Goal: Task Accomplishment & Management: Use online tool/utility

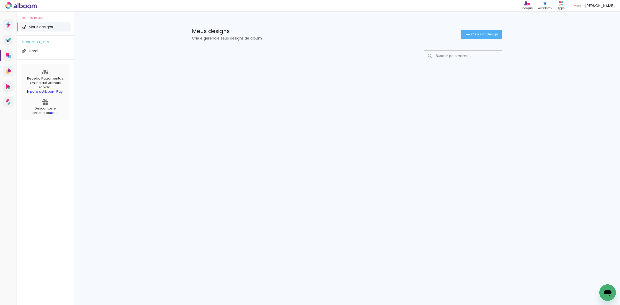
click at [399, 158] on div "Prosite Website + Landing pages Proof Sistema de seleção e venda de fotos Desig…" at bounding box center [310, 158] width 620 height 293
click at [382, 153] on div "Prosite Website + Landing pages Proof Sistema de seleção e venda de fotos Desig…" at bounding box center [310, 158] width 620 height 293
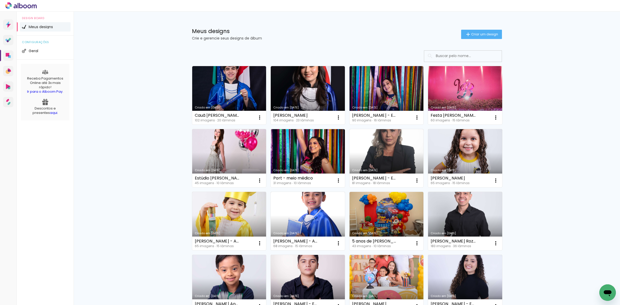
click at [106, 183] on div "Meus designs Crie e gerencie seus designs de álbum Criar um design Criado em 21…" at bounding box center [347, 286] width 546 height 549
click at [489, 37] on paper-button "Criar um design" at bounding box center [481, 34] width 41 height 9
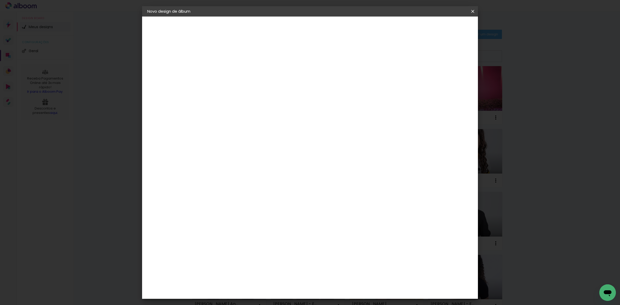
click at [232, 68] on input at bounding box center [232, 69] width 0 height 8
type input "Edna Vitória Bevilaqua Barros"
type paper-input "Edna Vitória Bevilaqua Barros"
click at [0, 0] on slot "Avançar" at bounding box center [0, 0] width 0 height 0
click at [329, 76] on paper-item "Tamanho Livre" at bounding box center [304, 78] width 50 height 11
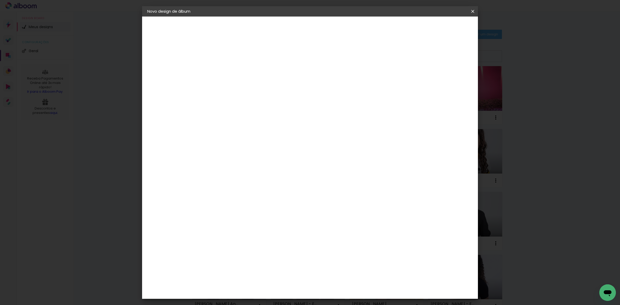
click at [328, 30] on paper-button "Avançar" at bounding box center [315, 27] width 25 height 9
drag, startPoint x: 344, startPoint y: 213, endPoint x: 325, endPoint y: 211, distance: 18.5
click at [325, 211] on div "cm" at bounding box center [341, 215] width 202 height 18
type input "81"
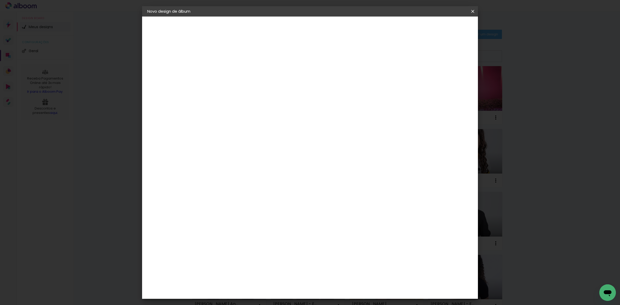
type paper-input "81"
click at [439, 26] on span "Iniciar design" at bounding box center [428, 28] width 24 height 4
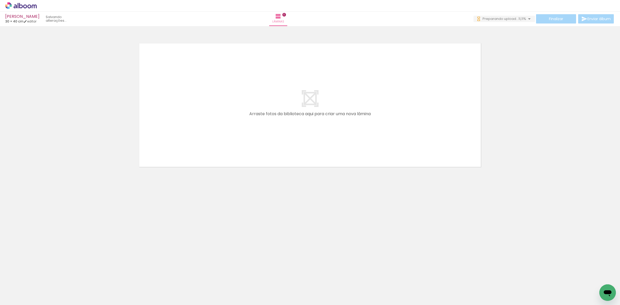
click at [23, 289] on input "Todas as fotos" at bounding box center [15, 289] width 20 height 4
click at [0, 0] on slot "Não utilizadas" at bounding box center [0, 0] width 0 height 0
type input "Não utilizadas"
drag, startPoint x: 111, startPoint y: 217, endPoint x: 251, endPoint y: 89, distance: 189.4
click at [251, 89] on quentale-workspace at bounding box center [310, 152] width 620 height 305
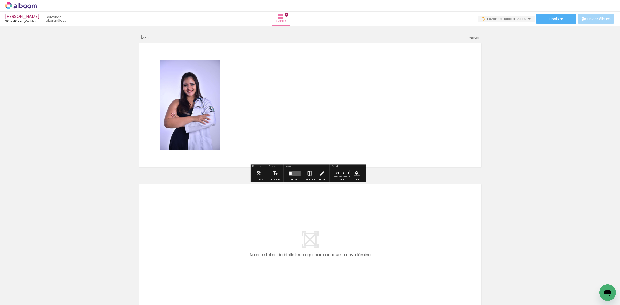
click at [517, 20] on span "2,14%" at bounding box center [521, 18] width 9 height 5
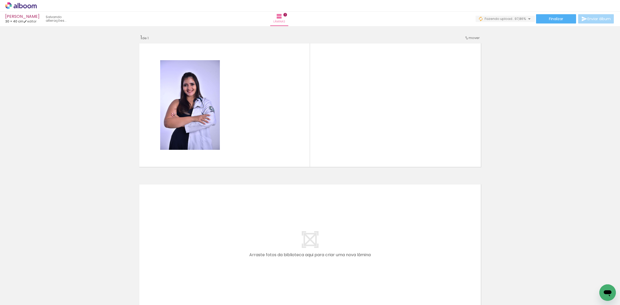
click at [510, 141] on div "Inserir lâmina 1 de 1" at bounding box center [310, 169] width 620 height 282
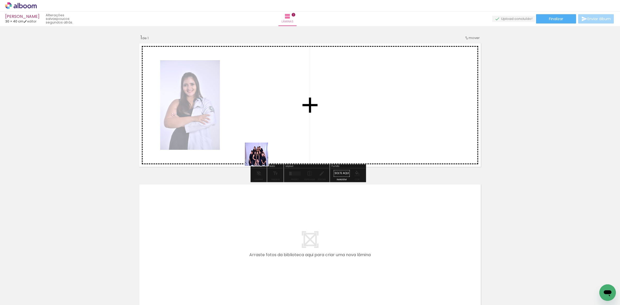
drag, startPoint x: 107, startPoint y: 293, endPoint x: 270, endPoint y: 152, distance: 215.7
click at [270, 152] on quentale-workspace at bounding box center [310, 152] width 620 height 305
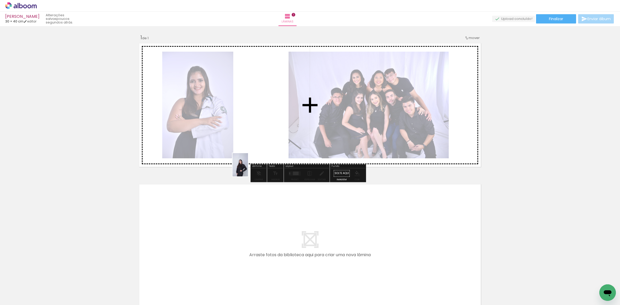
drag, startPoint x: 257, startPoint y: 286, endPoint x: 248, endPoint y: 167, distance: 119.9
click at [248, 167] on quentale-workspace at bounding box center [310, 152] width 620 height 305
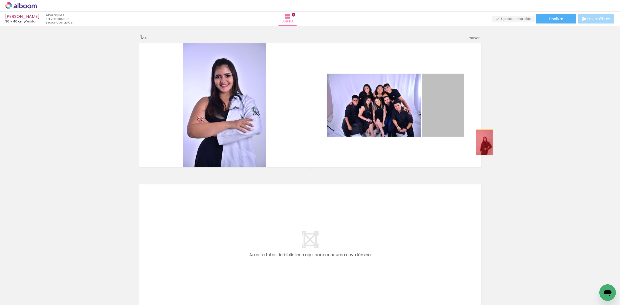
drag, startPoint x: 440, startPoint y: 110, endPoint x: 524, endPoint y: 132, distance: 86.2
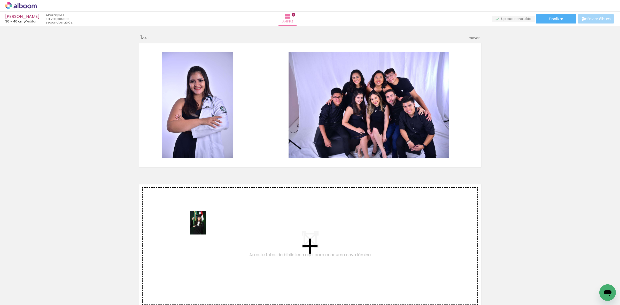
drag, startPoint x: 57, startPoint y: 287, endPoint x: 206, endPoint y: 227, distance: 160.6
click at [206, 227] on quentale-workspace at bounding box center [310, 152] width 620 height 305
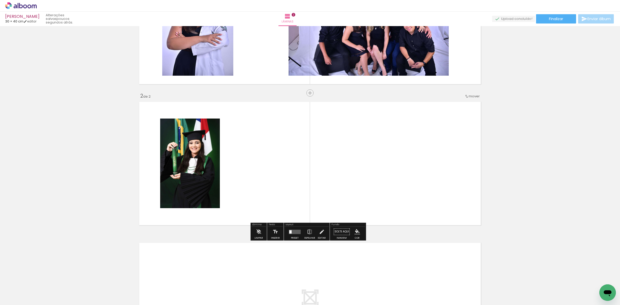
scroll to position [96, 0]
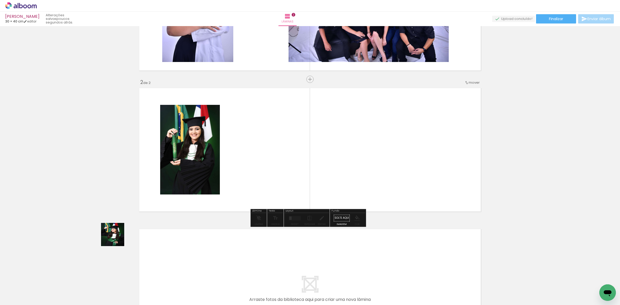
drag, startPoint x: 55, startPoint y: 288, endPoint x: 237, endPoint y: 165, distance: 220.4
click at [237, 165] on quentale-workspace at bounding box center [310, 152] width 620 height 305
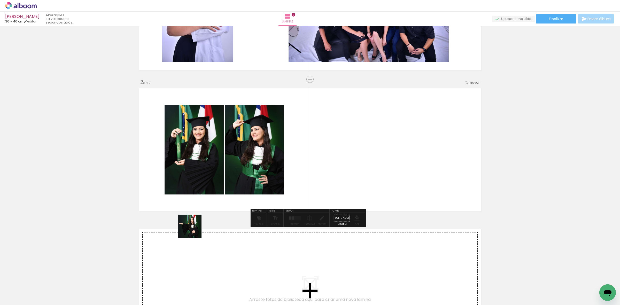
drag, startPoint x: 69, startPoint y: 284, endPoint x: 344, endPoint y: 180, distance: 293.6
click at [344, 180] on quentale-workspace at bounding box center [310, 152] width 620 height 305
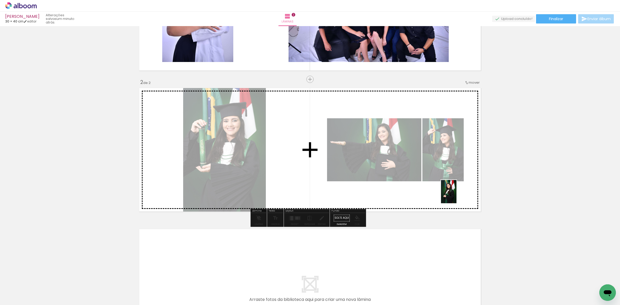
drag, startPoint x: 461, startPoint y: 282, endPoint x: 456, endPoint y: 195, distance: 87.2
click at [456, 195] on quentale-workspace at bounding box center [310, 152] width 620 height 305
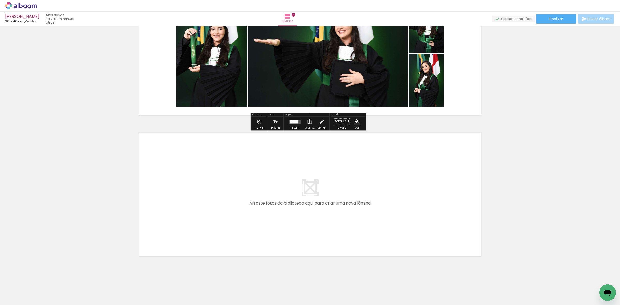
scroll to position [197, 0]
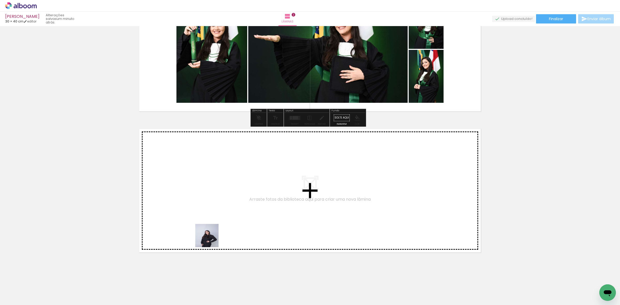
drag, startPoint x: 167, startPoint y: 290, endPoint x: 284, endPoint y: 262, distance: 119.9
click at [286, 174] on quentale-workspace at bounding box center [310, 152] width 620 height 305
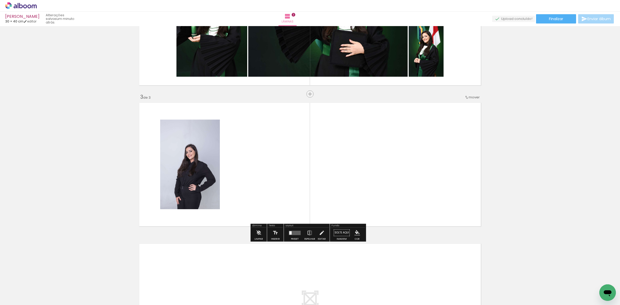
scroll to position [238, 0]
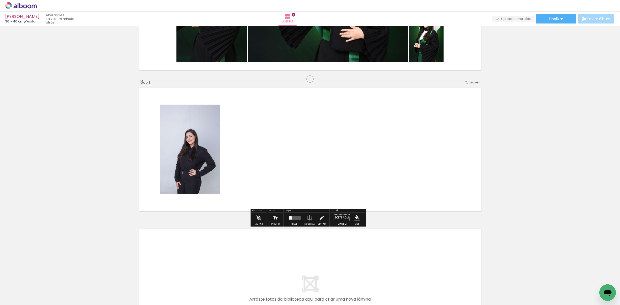
click at [59, 292] on div at bounding box center [51, 287] width 15 height 23
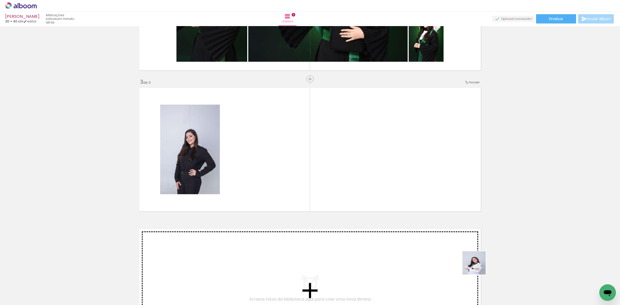
drag, startPoint x: 492, startPoint y: 289, endPoint x: 481, endPoint y: 248, distance: 42.8
click at [420, 193] on quentale-workspace at bounding box center [310, 152] width 620 height 305
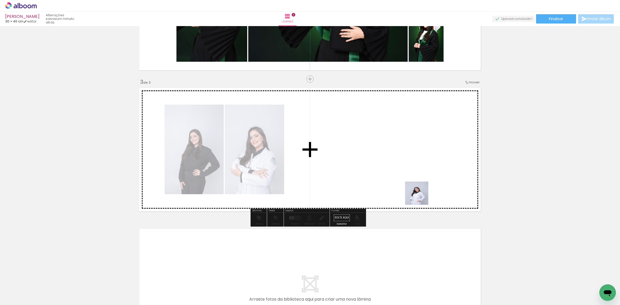
drag, startPoint x: 487, startPoint y: 295, endPoint x: 429, endPoint y: 208, distance: 104.6
click at [416, 193] on quentale-workspace at bounding box center [310, 152] width 620 height 305
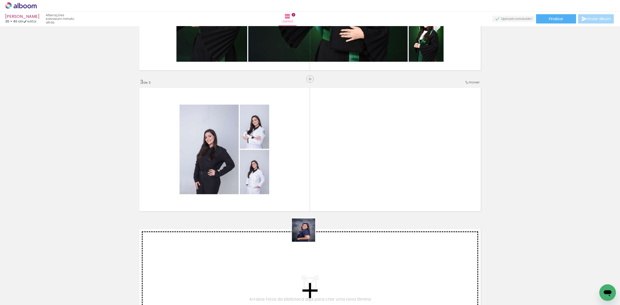
drag, startPoint x: 285, startPoint y: 288, endPoint x: 295, endPoint y: 266, distance: 23.8
click at [362, 114] on quentale-workspace at bounding box center [310, 152] width 620 height 305
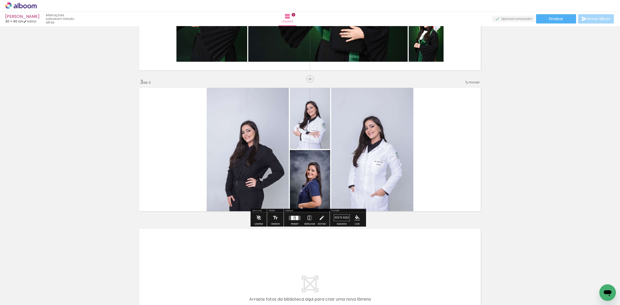
drag, startPoint x: 279, startPoint y: 294, endPoint x: 280, endPoint y: 260, distance: 34.1
click at [365, 171] on quentale-workspace at bounding box center [310, 152] width 620 height 305
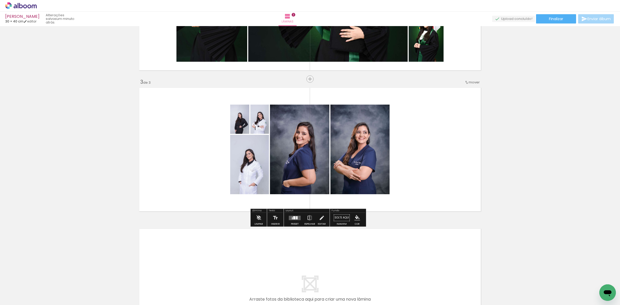
drag, startPoint x: 260, startPoint y: 291, endPoint x: 353, endPoint y: 194, distance: 134.3
click at [414, 136] on quentale-workspace at bounding box center [310, 152] width 620 height 305
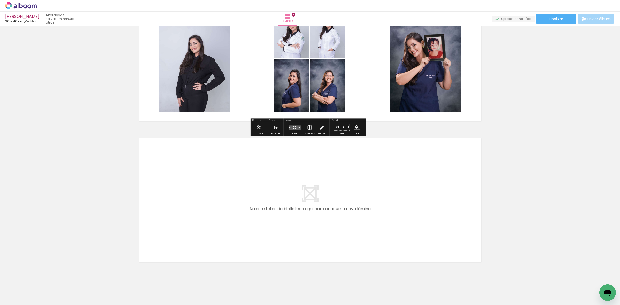
scroll to position [337, 0]
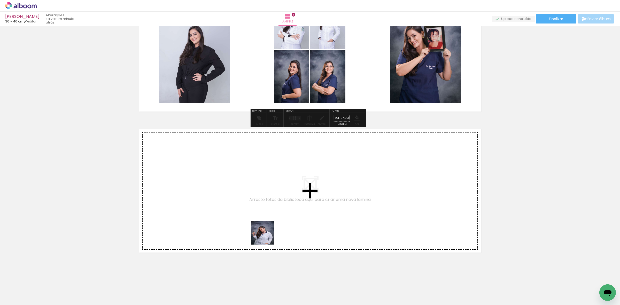
drag, startPoint x: 261, startPoint y: 290, endPoint x: 248, endPoint y: 274, distance: 20.6
click at [267, 236] on quentale-workspace at bounding box center [310, 152] width 620 height 305
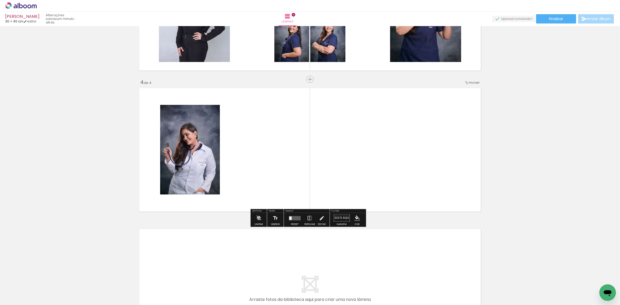
scroll to position [379, 0]
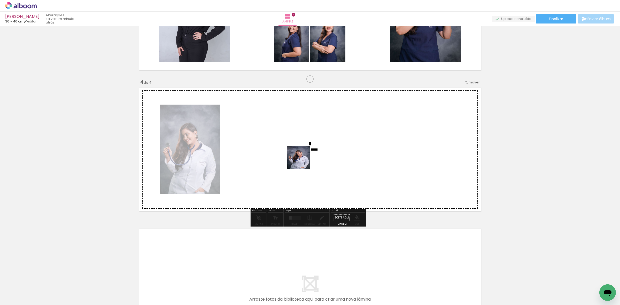
drag, startPoint x: 256, startPoint y: 291, endPoint x: 280, endPoint y: 234, distance: 62.0
click at [302, 161] on quentale-workspace at bounding box center [310, 152] width 620 height 305
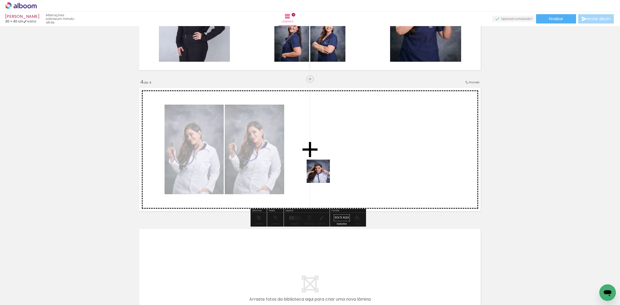
drag, startPoint x: 262, startPoint y: 289, endPoint x: 249, endPoint y: 267, distance: 26.5
click at [329, 168] on quentale-workspace at bounding box center [310, 152] width 620 height 305
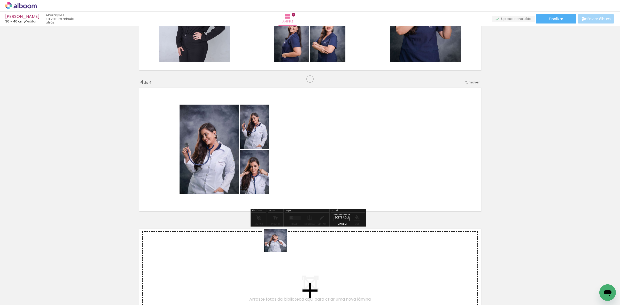
drag, startPoint x: 279, startPoint y: 245, endPoint x: 332, endPoint y: 169, distance: 92.4
click at [332, 169] on quentale-workspace at bounding box center [310, 152] width 620 height 305
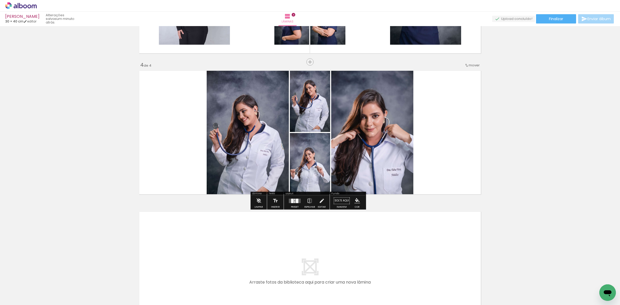
scroll to position [478, 0]
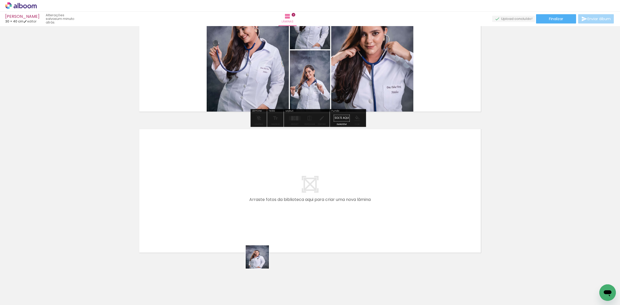
drag, startPoint x: 254, startPoint y: 282, endPoint x: 271, endPoint y: 266, distance: 23.4
click at [274, 193] on quentale-workspace at bounding box center [310, 152] width 620 height 305
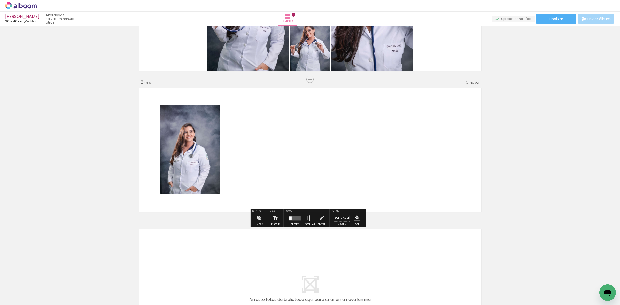
scroll to position [520, 0]
drag, startPoint x: 258, startPoint y: 285, endPoint x: 278, endPoint y: 233, distance: 56.4
click at [317, 157] on quentale-workspace at bounding box center [310, 152] width 620 height 305
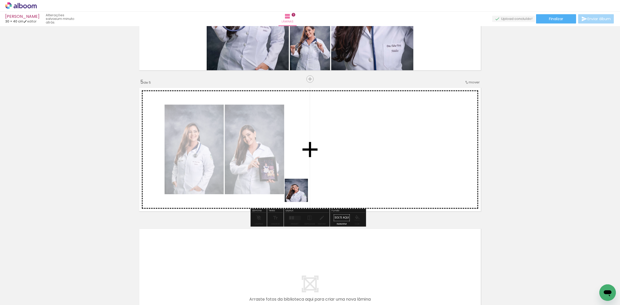
drag, startPoint x: 270, startPoint y: 265, endPoint x: 248, endPoint y: 249, distance: 26.9
click at [309, 165] on quentale-workspace at bounding box center [310, 152] width 620 height 305
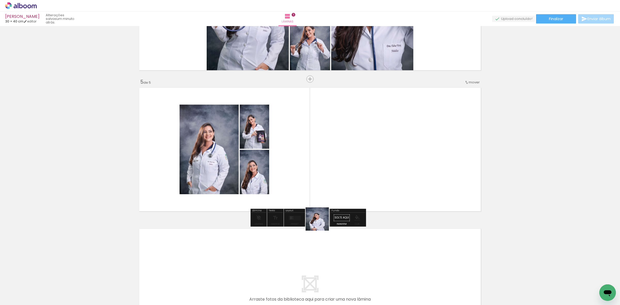
drag, startPoint x: 262, startPoint y: 280, endPoint x: 340, endPoint y: 180, distance: 126.4
click at [344, 184] on quentale-workspace at bounding box center [310, 152] width 620 height 305
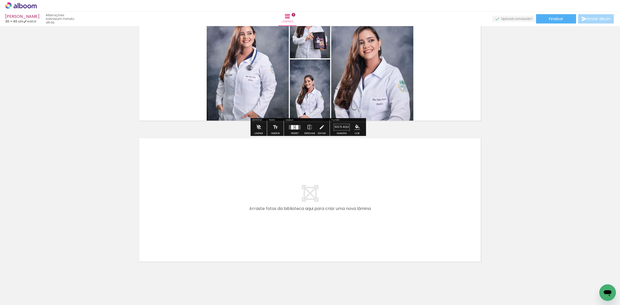
scroll to position [619, 0]
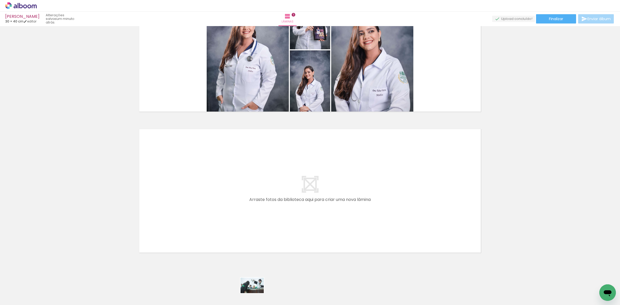
drag, startPoint x: 256, startPoint y: 285, endPoint x: 256, endPoint y: 293, distance: 8.5
click at [256, 293] on div at bounding box center [254, 287] width 26 height 17
drag, startPoint x: 57, startPoint y: 290, endPoint x: 181, endPoint y: 219, distance: 143.0
click at [181, 219] on quentale-workspace at bounding box center [310, 152] width 620 height 305
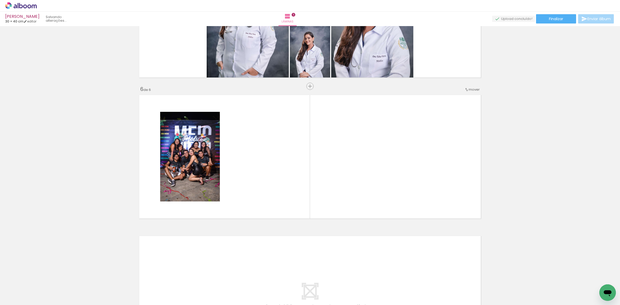
scroll to position [661, 0]
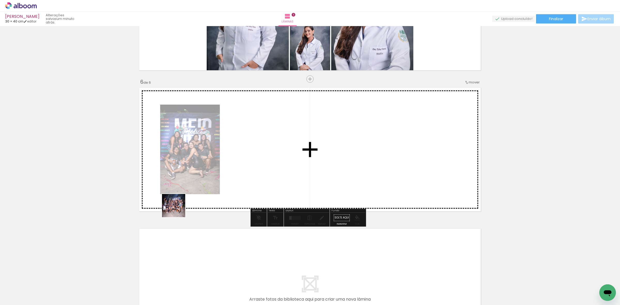
drag, startPoint x: 51, startPoint y: 293, endPoint x: 146, endPoint y: 223, distance: 118.5
click at [180, 208] on quentale-workspace at bounding box center [310, 152] width 620 height 305
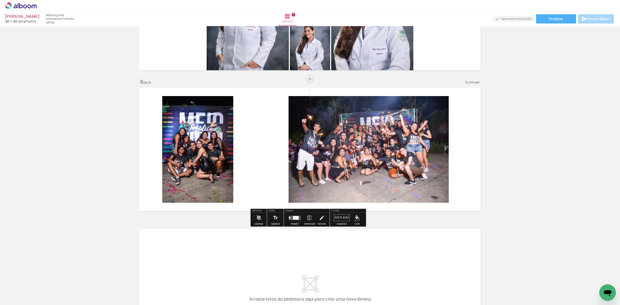
drag, startPoint x: 44, startPoint y: 291, endPoint x: 140, endPoint y: 230, distance: 112.9
click at [180, 203] on quentale-workspace at bounding box center [310, 152] width 620 height 305
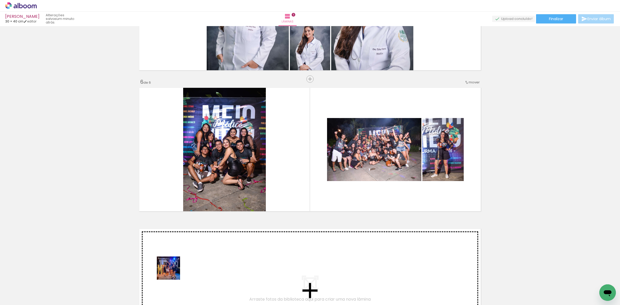
drag, startPoint x: 48, startPoint y: 290, endPoint x: 152, endPoint y: 274, distance: 104.5
click at [197, 269] on quentale-workspace at bounding box center [310, 152] width 620 height 305
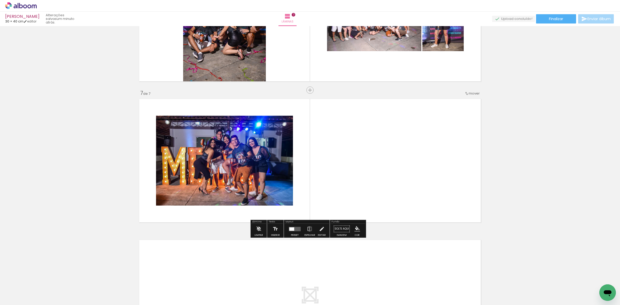
scroll to position [801, 0]
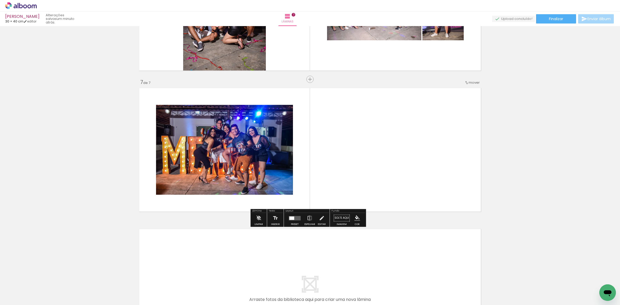
drag, startPoint x: 63, startPoint y: 288, endPoint x: 161, endPoint y: 221, distance: 119.1
click at [188, 210] on quentale-workspace at bounding box center [310, 152] width 620 height 305
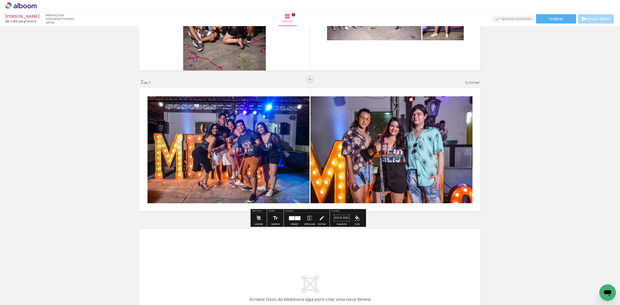
drag, startPoint x: 55, startPoint y: 289, endPoint x: 48, endPoint y: 287, distance: 7.7
click at [165, 208] on quentale-workspace at bounding box center [310, 152] width 620 height 305
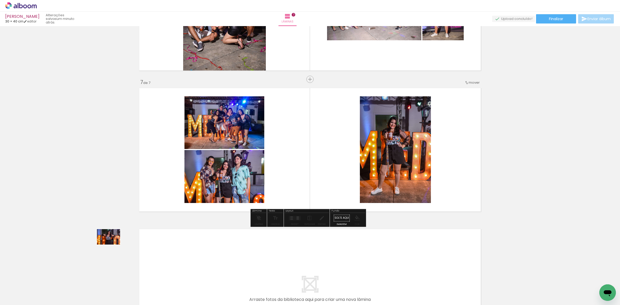
drag, startPoint x: 43, startPoint y: 297, endPoint x: 168, endPoint y: 209, distance: 152.8
click at [168, 210] on quentale-workspace at bounding box center [310, 152] width 620 height 305
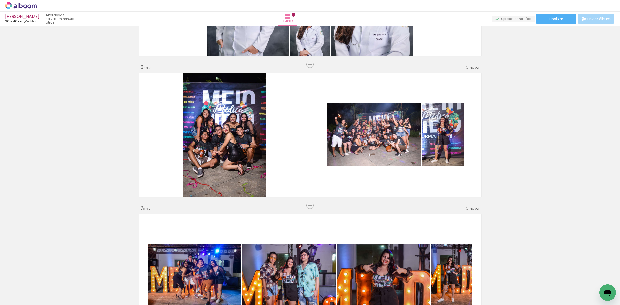
scroll to position [672, 0]
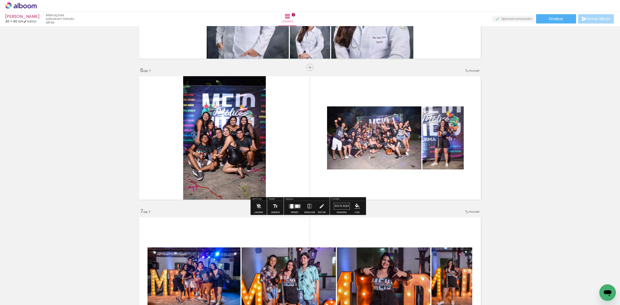
click at [295, 203] on div at bounding box center [295, 206] width 14 height 10
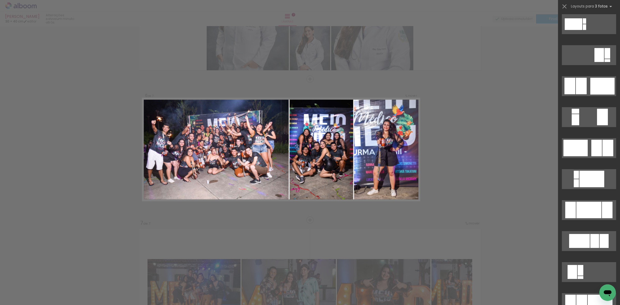
scroll to position [129, 0]
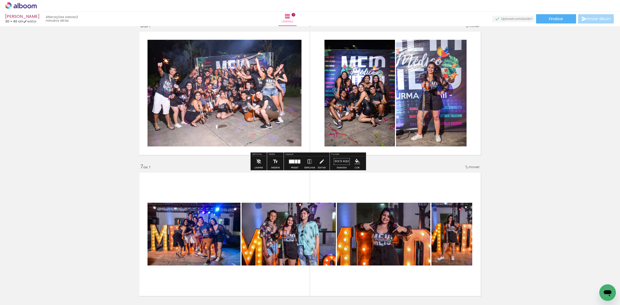
scroll to position [725, 0]
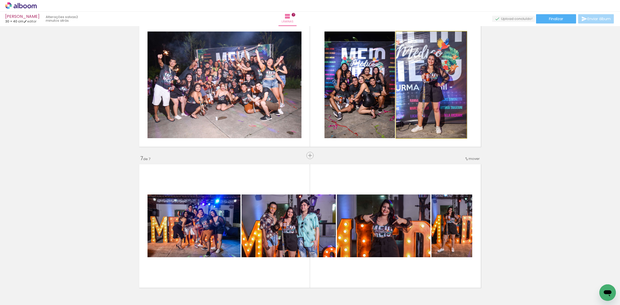
drag, startPoint x: 434, startPoint y: 86, endPoint x: 439, endPoint y: 89, distance: 5.5
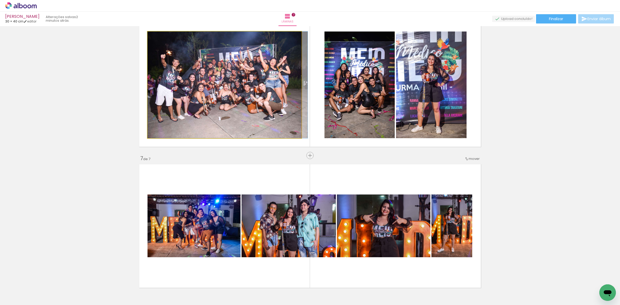
drag, startPoint x: 276, startPoint y: 96, endPoint x: 285, endPoint y: 97, distance: 8.8
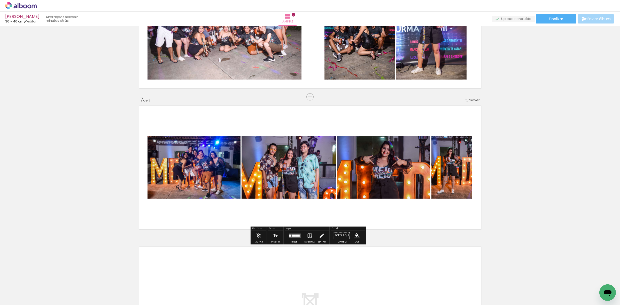
scroll to position [790, 0]
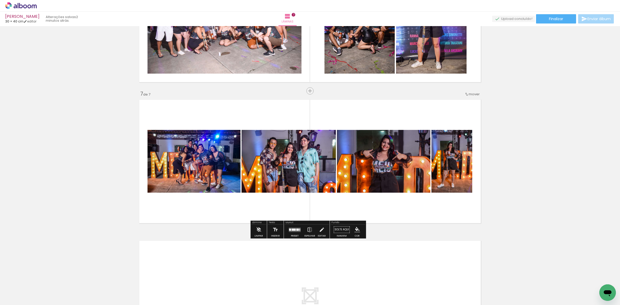
click at [299, 227] on div at bounding box center [295, 229] width 14 height 10
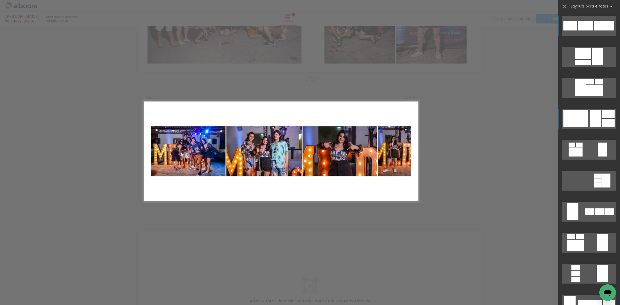
scroll to position [801, 0]
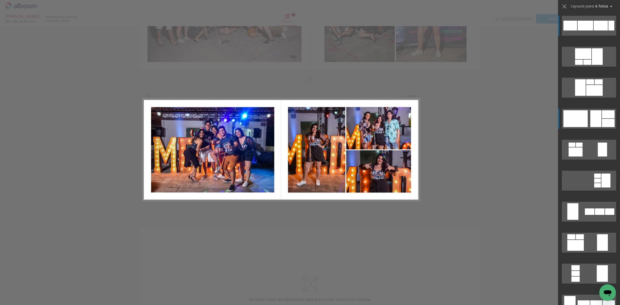
click at [577, 30] on div at bounding box center [570, 26] width 14 height 10
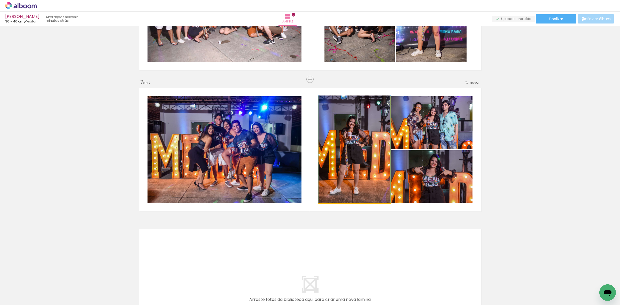
drag, startPoint x: 379, startPoint y: 142, endPoint x: 395, endPoint y: 115, distance: 31.8
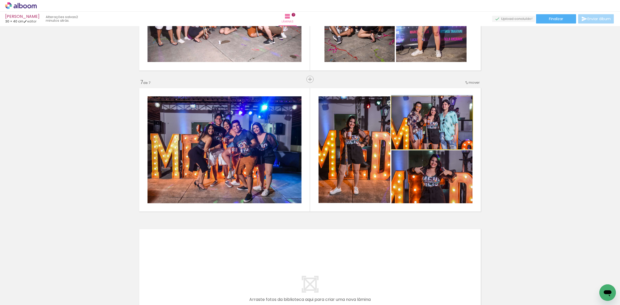
drag, startPoint x: 448, startPoint y: 127, endPoint x: 450, endPoint y: 115, distance: 12.0
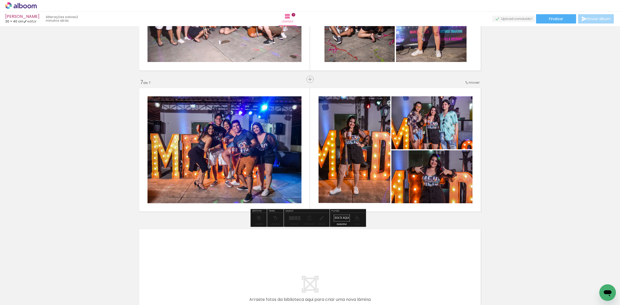
drag, startPoint x: 440, startPoint y: 186, endPoint x: 440, endPoint y: 168, distance: 18.1
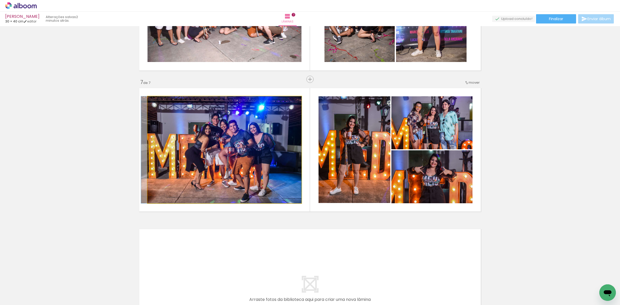
drag, startPoint x: 295, startPoint y: 161, endPoint x: 281, endPoint y: 142, distance: 23.2
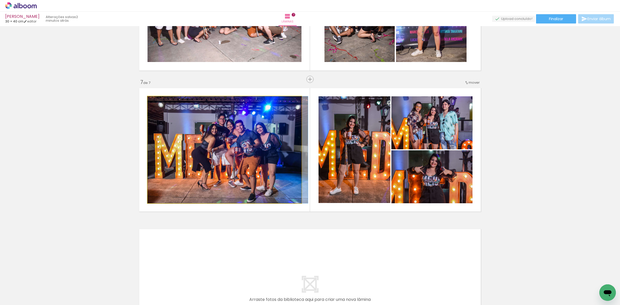
drag, startPoint x: 212, startPoint y: 149, endPoint x: 226, endPoint y: 149, distance: 13.7
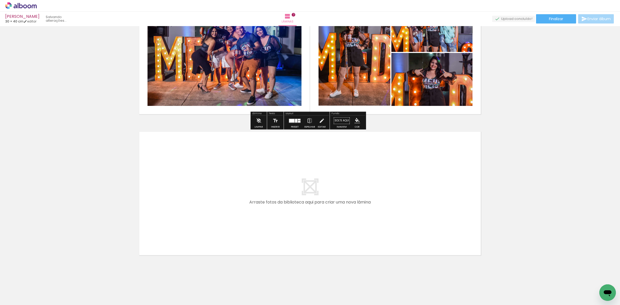
scroll to position [902, 0]
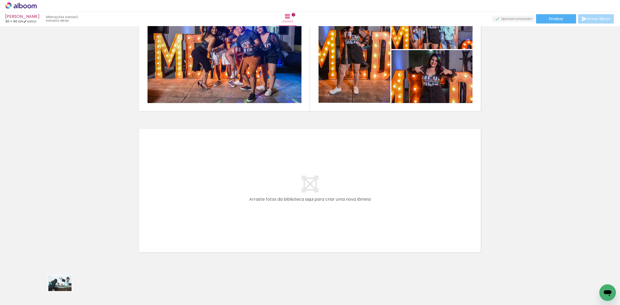
drag, startPoint x: 59, startPoint y: 293, endPoint x: 64, endPoint y: 291, distance: 4.7
click at [64, 291] on div at bounding box center [52, 287] width 26 height 17
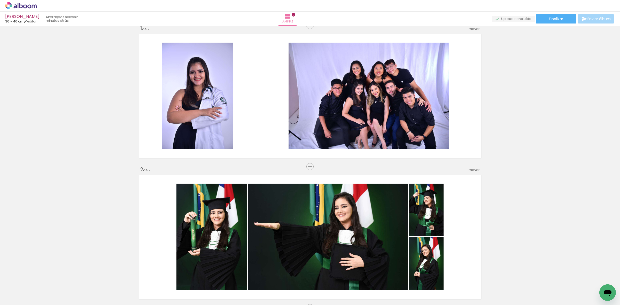
scroll to position [0, 0]
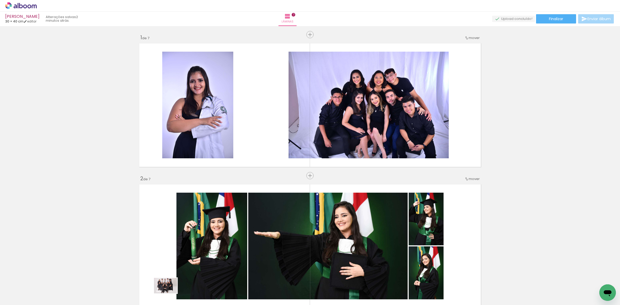
drag, startPoint x: 151, startPoint y: 289, endPoint x: 151, endPoint y: 299, distance: 9.8
click at [151, 296] on div at bounding box center [139, 287] width 26 height 17
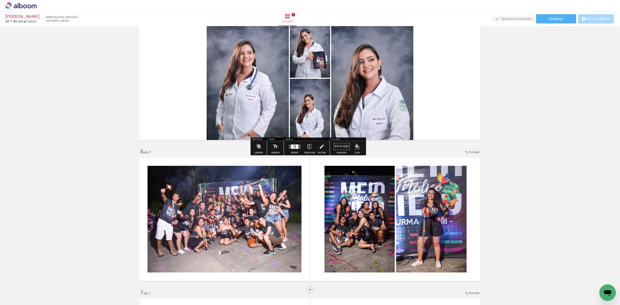
scroll to position [613, 0]
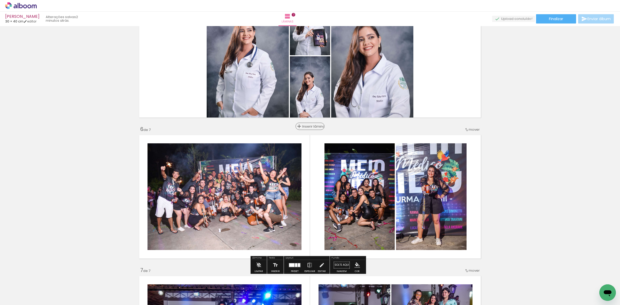
click at [307, 129] on div "Inserir lâmina" at bounding box center [310, 126] width 28 height 6
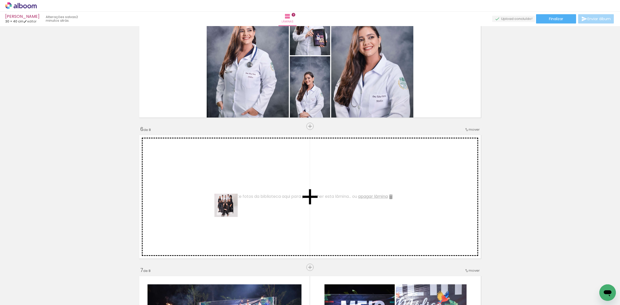
drag, startPoint x: 142, startPoint y: 293, endPoint x: 239, endPoint y: 201, distance: 133.9
click at [239, 201] on quentale-workspace at bounding box center [310, 152] width 620 height 305
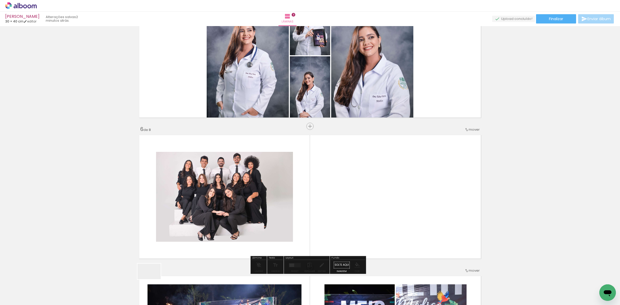
drag, startPoint x: 146, startPoint y: 284, endPoint x: 313, endPoint y: 188, distance: 192.7
click at [313, 188] on quentale-workspace at bounding box center [310, 152] width 620 height 305
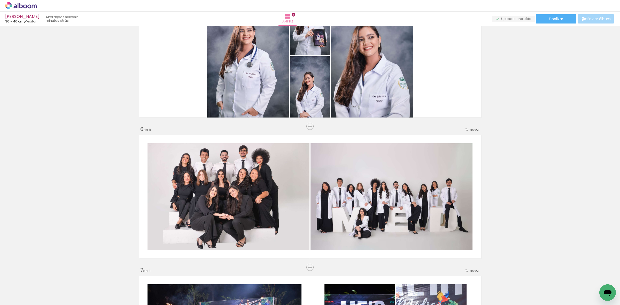
scroll to position [0, 2635]
click at [542, 108] on div "Inserir lâmina 1 de 8 Inserir lâmina 2 de 8 Inserir lâmina 3 de 8 Inserir lâmin…" at bounding box center [310, 48] width 620 height 1269
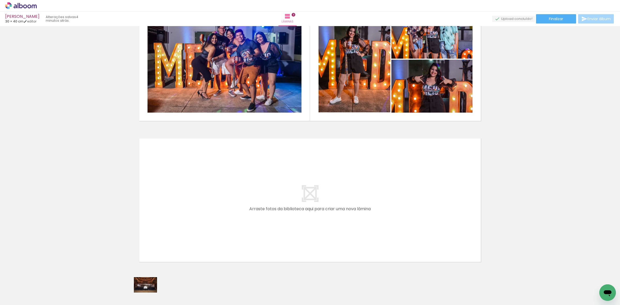
drag, startPoint x: 142, startPoint y: 287, endPoint x: 145, endPoint y: 293, distance: 6.1
click at [145, 293] on div at bounding box center [139, 287] width 26 height 17
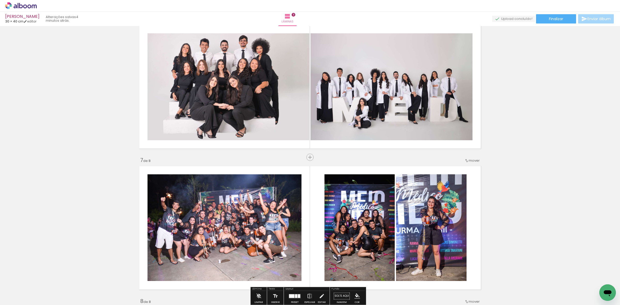
scroll to position [678, 0]
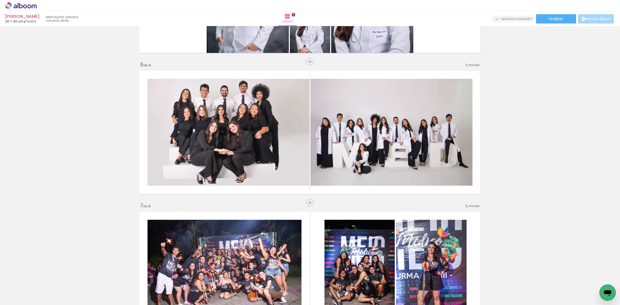
drag, startPoint x: 304, startPoint y: 203, endPoint x: 215, endPoint y: 272, distance: 113.0
click at [307, 203] on div "Inserir lâmina" at bounding box center [321, 203] width 28 height 6
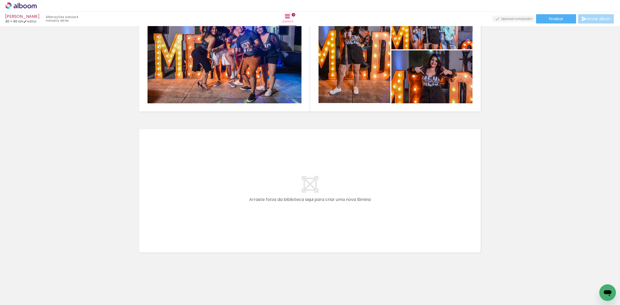
scroll to position [129, 0]
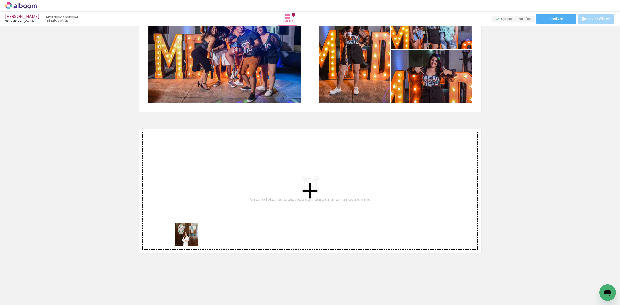
drag, startPoint x: 171, startPoint y: 260, endPoint x: 191, endPoint y: 237, distance: 31.0
click at [191, 237] on quentale-workspace at bounding box center [310, 152] width 620 height 305
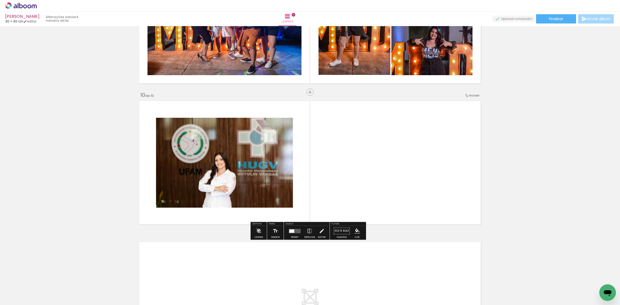
scroll to position [1225, 0]
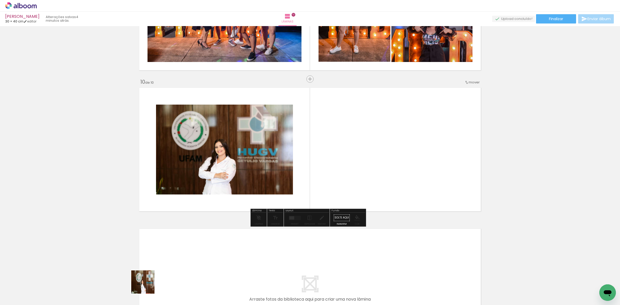
drag, startPoint x: 146, startPoint y: 288, endPoint x: 209, endPoint y: 220, distance: 92.7
click at [231, 210] on quentale-workspace at bounding box center [310, 152] width 620 height 305
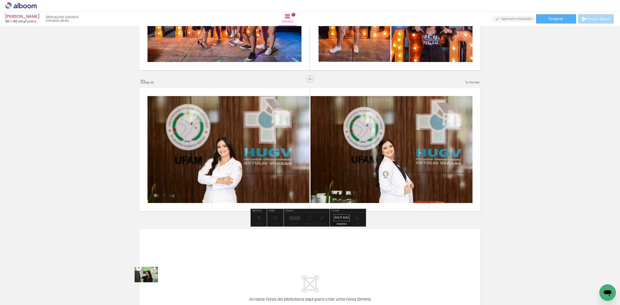
drag, startPoint x: 150, startPoint y: 283, endPoint x: 150, endPoint y: 288, distance: 4.7
click at [150, 288] on div at bounding box center [139, 287] width 26 height 17
drag, startPoint x: 173, startPoint y: 288, endPoint x: 180, endPoint y: 290, distance: 7.4
click at [176, 290] on div at bounding box center [167, 288] width 17 height 26
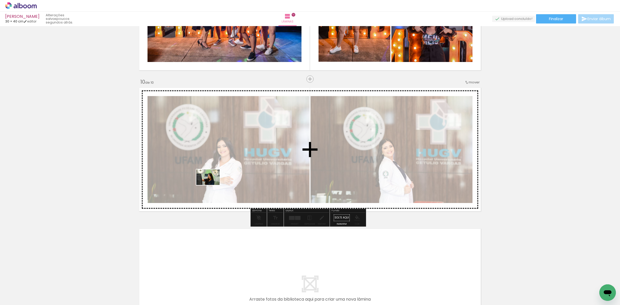
drag, startPoint x: 136, startPoint y: 287, endPoint x: 212, endPoint y: 185, distance: 127.2
click at [212, 185] on quentale-workspace at bounding box center [310, 152] width 620 height 305
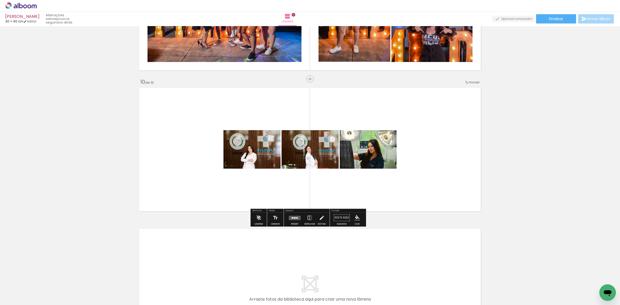
drag, startPoint x: 169, startPoint y: 292, endPoint x: 214, endPoint y: 211, distance: 93.1
click at [237, 190] on quentale-workspace at bounding box center [310, 152] width 620 height 305
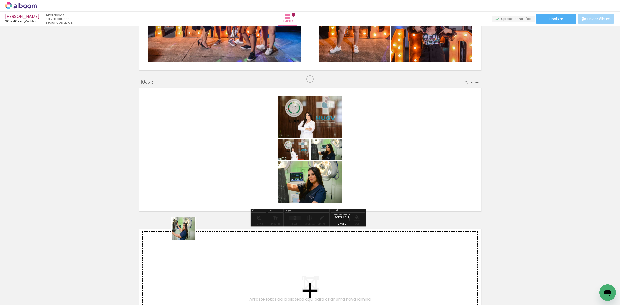
drag, startPoint x: 166, startPoint y: 290, endPoint x: 206, endPoint y: 199, distance: 99.3
click at [206, 198] on quentale-workspace at bounding box center [310, 152] width 620 height 305
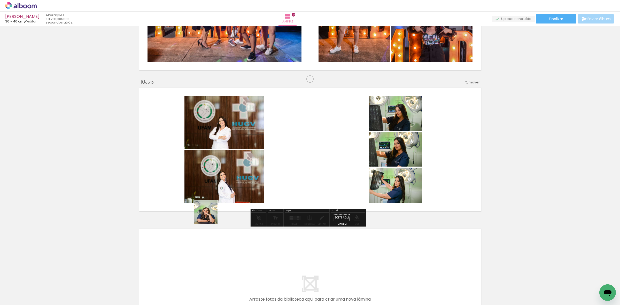
drag, startPoint x: 166, startPoint y: 256, endPoint x: 299, endPoint y: 151, distance: 169.4
click at [283, 162] on quentale-workspace at bounding box center [310, 152] width 620 height 305
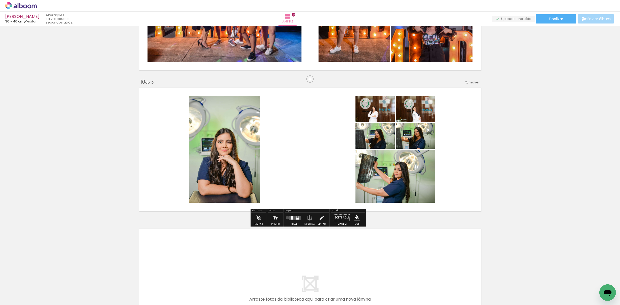
click at [288, 217] on div at bounding box center [295, 218] width 14 height 10
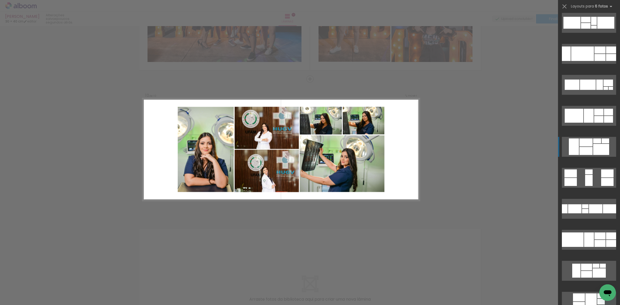
scroll to position [97, 0]
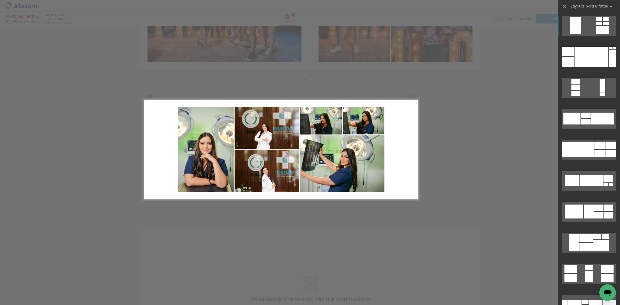
click at [584, 67] on div at bounding box center [591, 57] width 34 height 20
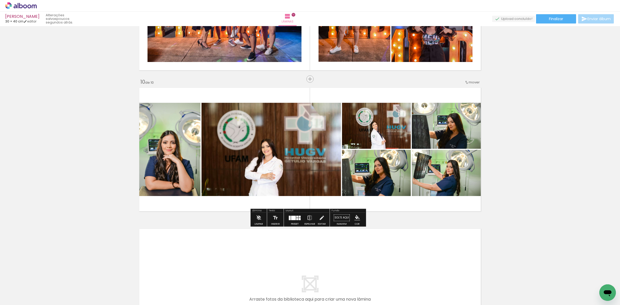
click at [293, 221] on div at bounding box center [295, 218] width 14 height 10
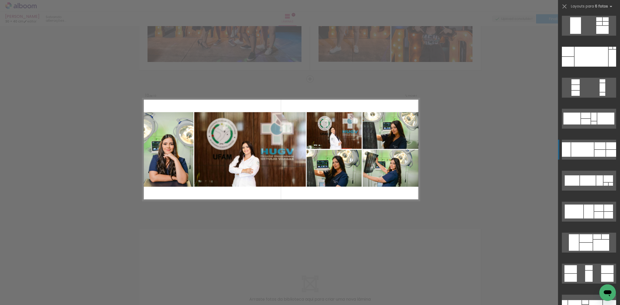
scroll to position [124, 0]
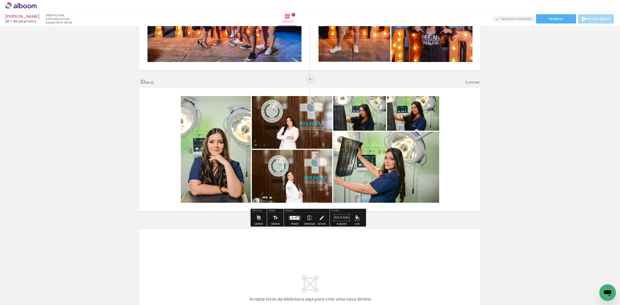
click at [287, 131] on quentale-photo at bounding box center [292, 122] width 80 height 53
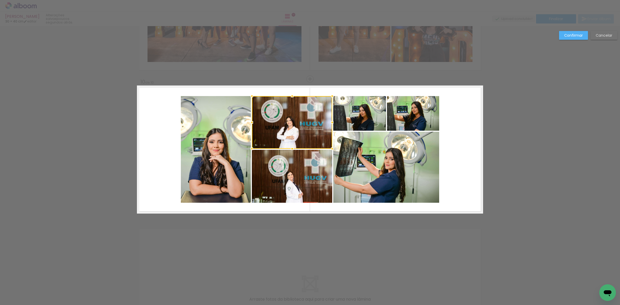
click at [284, 176] on quentale-photo at bounding box center [292, 176] width 80 height 53
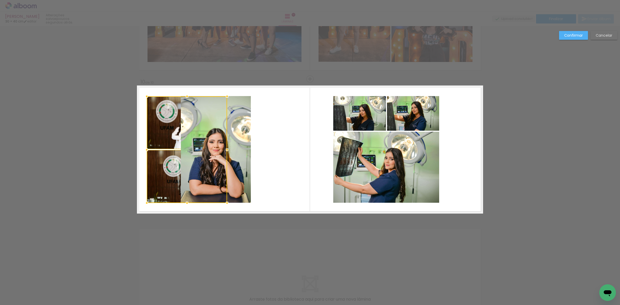
drag, startPoint x: 284, startPoint y: 176, endPoint x: 178, endPoint y: 174, distance: 105.9
click at [178, 174] on div at bounding box center [187, 149] width 80 height 107
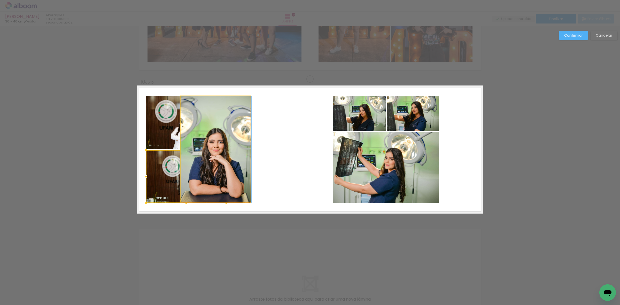
click at [242, 148] on quentale-photo at bounding box center [216, 149] width 70 height 107
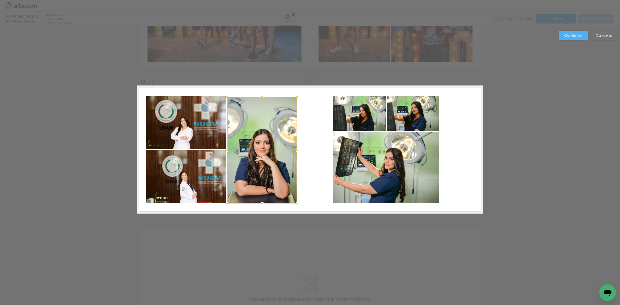
drag, startPoint x: 240, startPoint y: 154, endPoint x: 286, endPoint y: 154, distance: 45.7
click at [286, 154] on div at bounding box center [262, 150] width 70 height 107
click at [568, 32] on paper-button "Confirmar" at bounding box center [573, 35] width 29 height 9
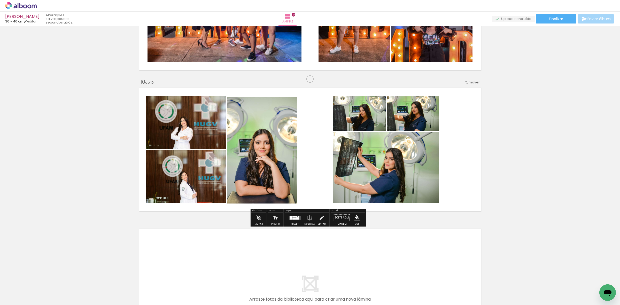
click at [249, 166] on quentale-photo at bounding box center [262, 150] width 70 height 107
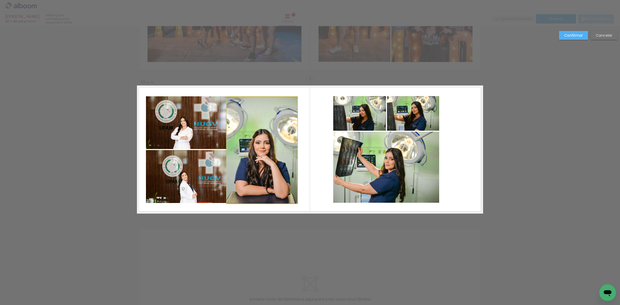
click at [260, 163] on quentale-photo at bounding box center [262, 150] width 70 height 107
click at [259, 160] on div at bounding box center [262, 149] width 70 height 107
click at [0, 0] on slot "Confirmar" at bounding box center [0, 0] width 0 height 0
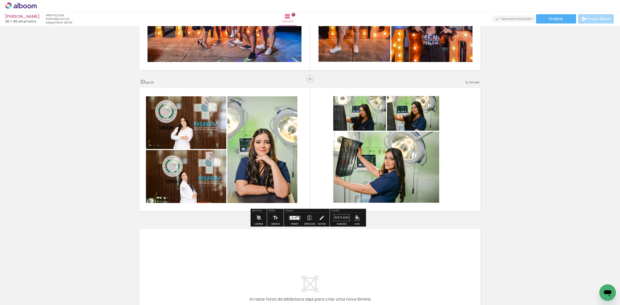
click at [269, 134] on quentale-photo at bounding box center [262, 149] width 70 height 107
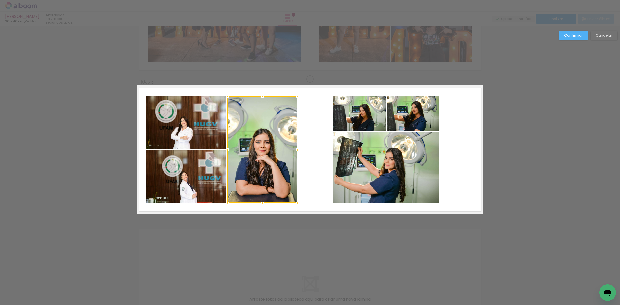
click at [199, 126] on quentale-photo at bounding box center [186, 122] width 80 height 53
click at [197, 169] on div at bounding box center [221, 149] width 151 height 107
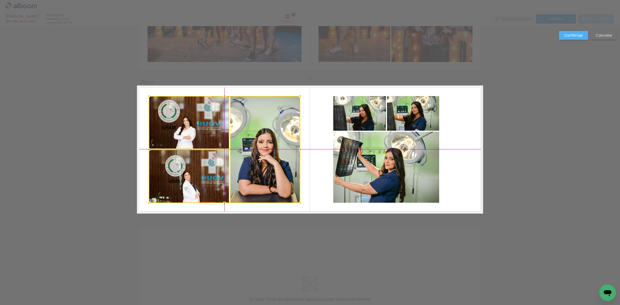
drag, startPoint x: 201, startPoint y: 169, endPoint x: 207, endPoint y: 167, distance: 6.7
click at [207, 167] on div at bounding box center [224, 149] width 151 height 107
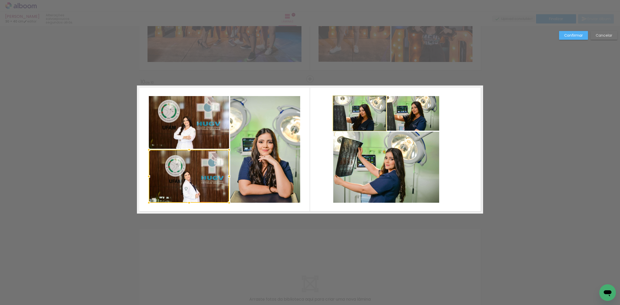
click at [375, 105] on quentale-photo at bounding box center [359, 113] width 53 height 35
click at [412, 118] on quentale-photo at bounding box center [413, 113] width 52 height 35
click at [374, 161] on quentale-photo at bounding box center [386, 167] width 106 height 71
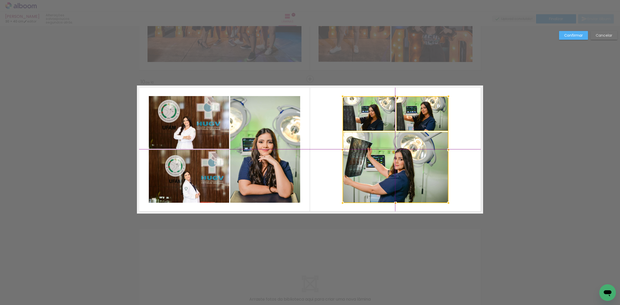
drag, startPoint x: 374, startPoint y: 161, endPoint x: 381, endPoint y: 162, distance: 7.5
click at [381, 162] on div at bounding box center [395, 149] width 106 height 107
click at [0, 0] on slot "Confirmar" at bounding box center [0, 0] width 0 height 0
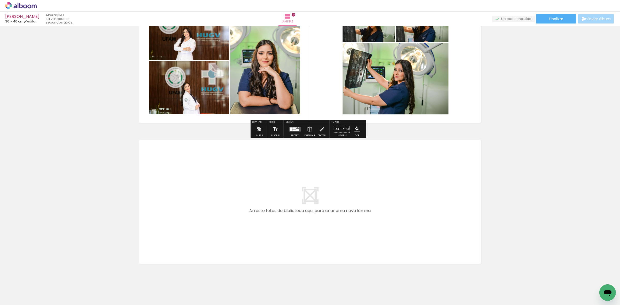
scroll to position [1324, 0]
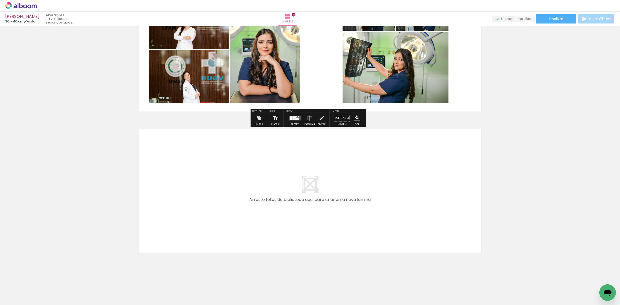
scroll to position [124, 0]
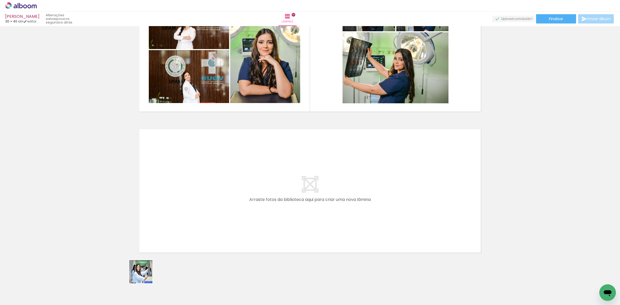
drag, startPoint x: 137, startPoint y: 294, endPoint x: 169, endPoint y: 267, distance: 41.6
click at [193, 208] on quentale-workspace at bounding box center [310, 152] width 620 height 305
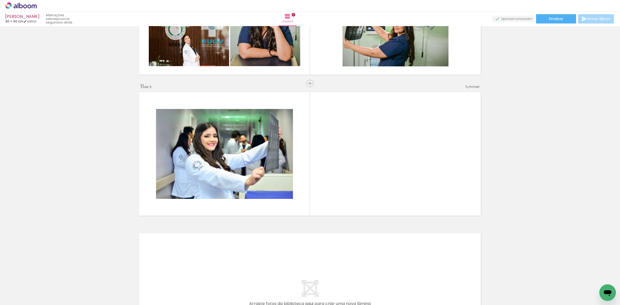
scroll to position [1366, 0]
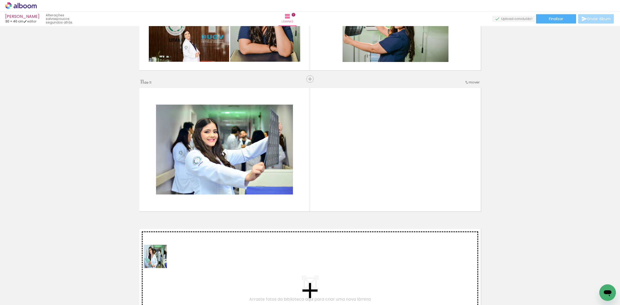
drag, startPoint x: 159, startPoint y: 260, endPoint x: 188, endPoint y: 245, distance: 32.6
click at [219, 196] on quentale-workspace at bounding box center [310, 152] width 620 height 305
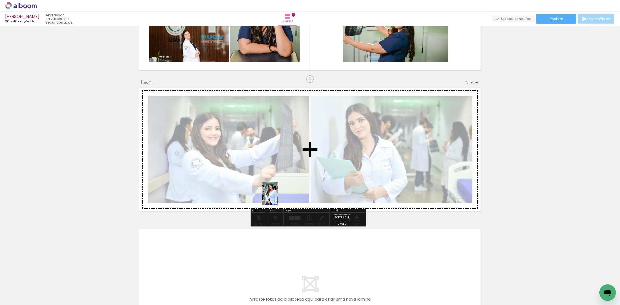
drag, startPoint x: 149, startPoint y: 286, endPoint x: 342, endPoint y: 173, distance: 223.4
click at [312, 186] on quentale-workspace at bounding box center [310, 152] width 620 height 305
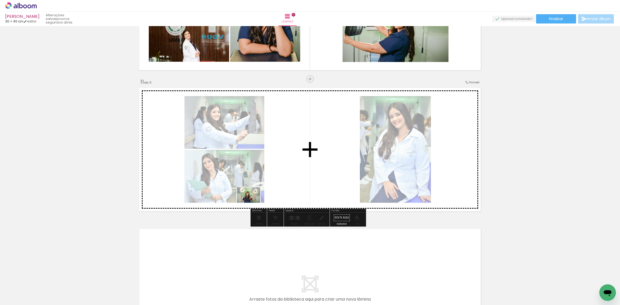
drag, startPoint x: 195, startPoint y: 290, endPoint x: 252, endPoint y: 203, distance: 104.1
click at [252, 203] on quentale-workspace at bounding box center [310, 152] width 620 height 305
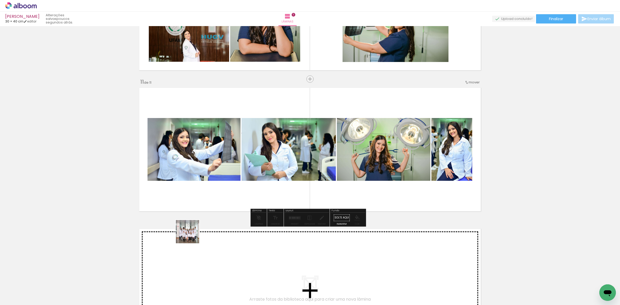
drag, startPoint x: 157, startPoint y: 295, endPoint x: 177, endPoint y: 272, distance: 30.9
click at [238, 172] on quentale-workspace at bounding box center [310, 152] width 620 height 305
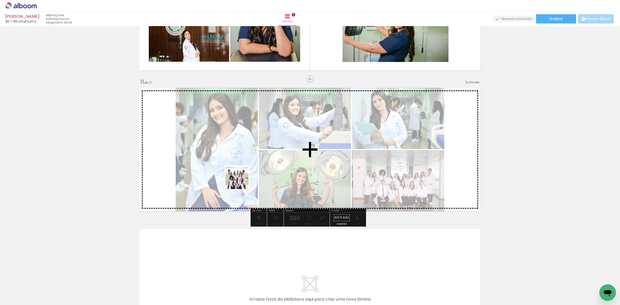
drag, startPoint x: 144, startPoint y: 287, endPoint x: 250, endPoint y: 189, distance: 144.4
click at [249, 175] on quentale-workspace at bounding box center [310, 152] width 620 height 305
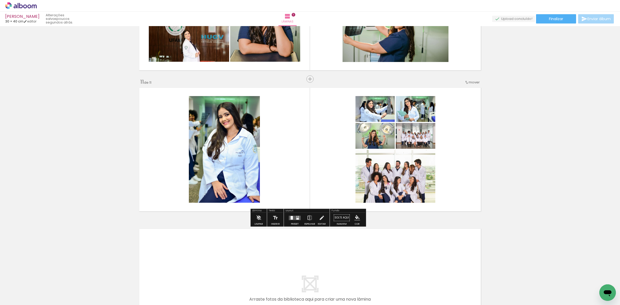
click at [297, 219] on div at bounding box center [297, 219] width 3 height 2
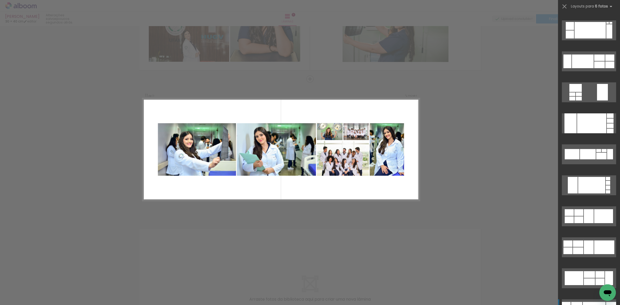
scroll to position [1195, 0]
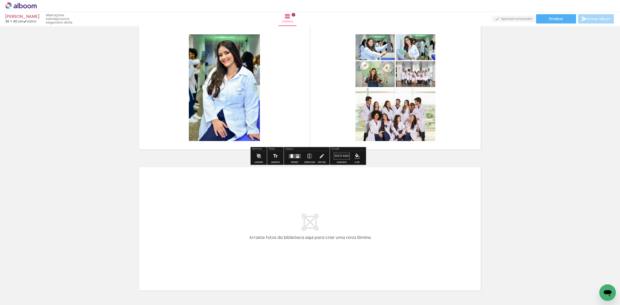
scroll to position [1430, 0]
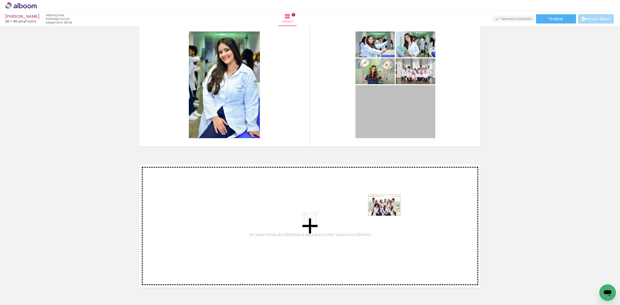
drag, startPoint x: 404, startPoint y: 124, endPoint x: 383, endPoint y: 209, distance: 88.0
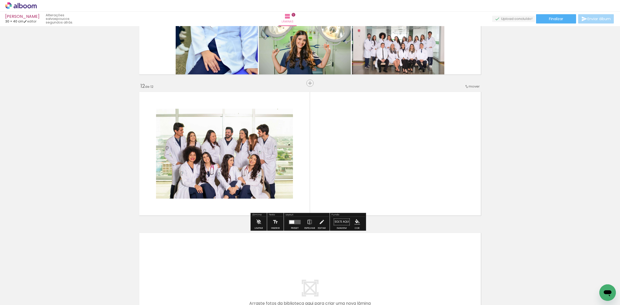
scroll to position [1507, 0]
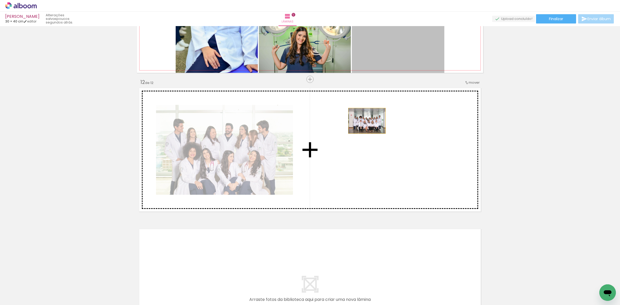
drag, startPoint x: 371, startPoint y: 62, endPoint x: 259, endPoint y: 276, distance: 241.7
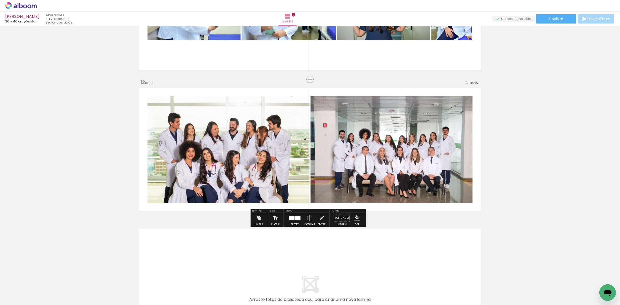
drag, startPoint x: 251, startPoint y: 289, endPoint x: 283, endPoint y: 208, distance: 86.9
click at [283, 209] on quentale-workspace at bounding box center [310, 152] width 620 height 305
drag, startPoint x: 262, startPoint y: 287, endPoint x: 347, endPoint y: 137, distance: 172.0
click at [346, 137] on quentale-workspace at bounding box center [310, 152] width 620 height 305
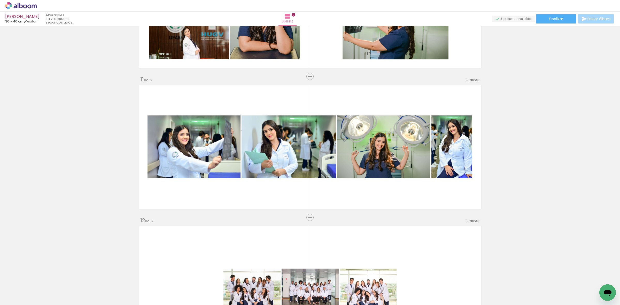
scroll to position [1345, 0]
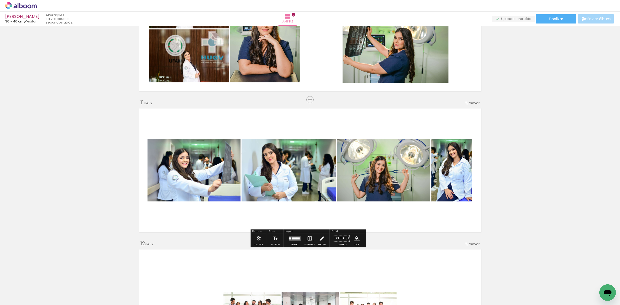
click at [294, 238] on div at bounding box center [294, 238] width 4 height 2
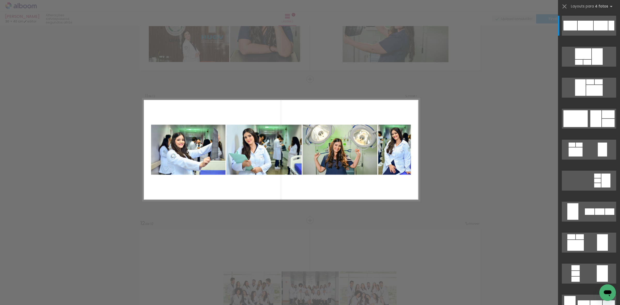
scroll to position [1366, 0]
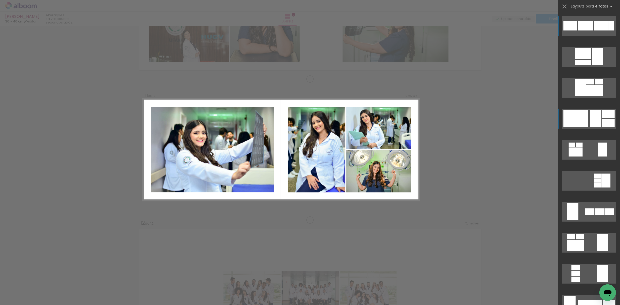
click at [592, 65] on div at bounding box center [597, 56] width 11 height 17
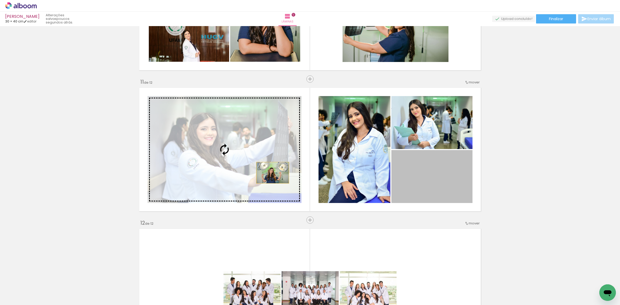
drag, startPoint x: 411, startPoint y: 184, endPoint x: 249, endPoint y: 170, distance: 162.8
click at [0, 0] on slot at bounding box center [0, 0] width 0 height 0
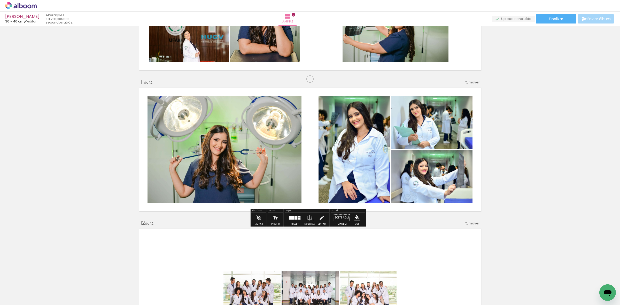
click at [307, 217] on iron-icon at bounding box center [310, 218] width 6 height 10
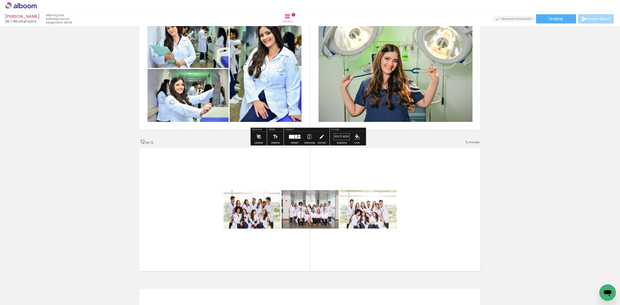
scroll to position [1495, 0]
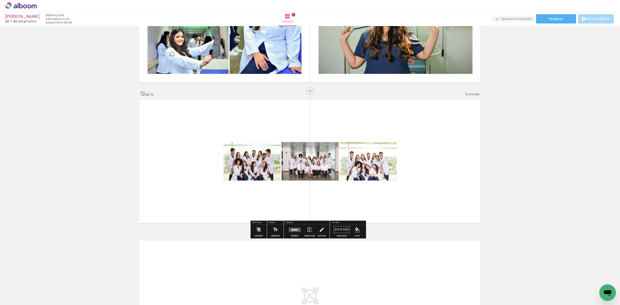
click at [290, 232] on div at bounding box center [295, 229] width 14 height 10
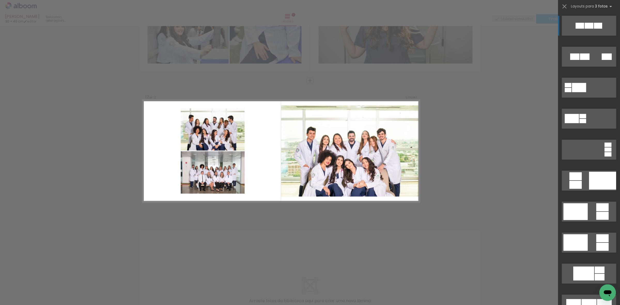
scroll to position [1507, 0]
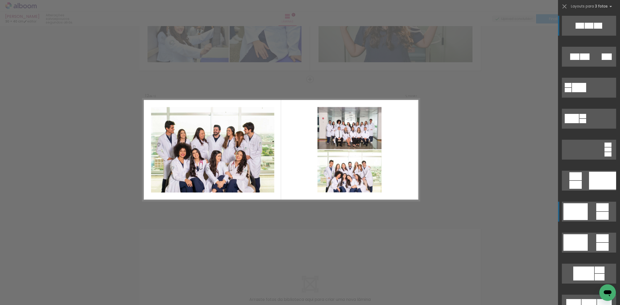
click at [593, 67] on quentale-layouter at bounding box center [589, 57] width 54 height 20
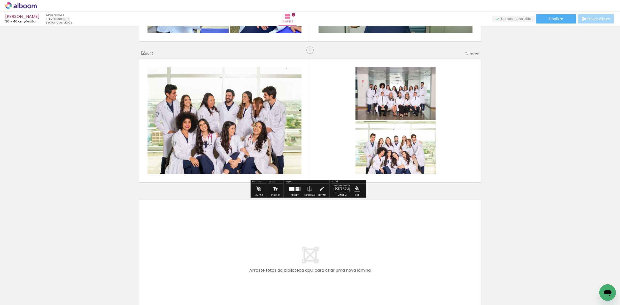
scroll to position [1510, 0]
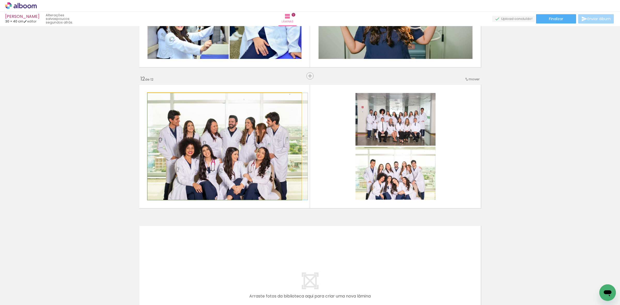
drag, startPoint x: 264, startPoint y: 152, endPoint x: 269, endPoint y: 145, distance: 8.7
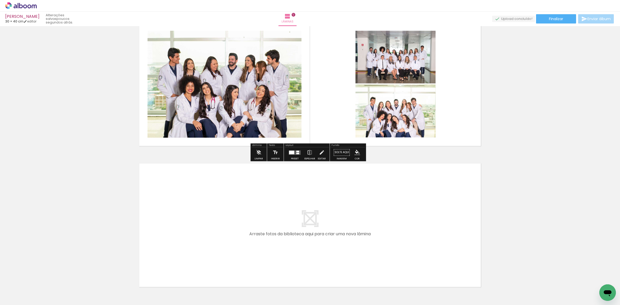
scroll to position [1607, 0]
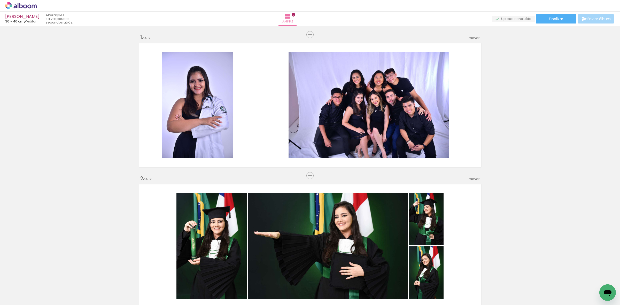
scroll to position [1607, 0]
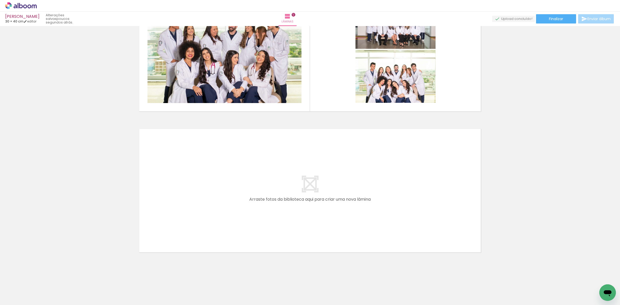
drag, startPoint x: 141, startPoint y: 289, endPoint x: 162, endPoint y: 284, distance: 22.0
click at [190, 238] on quentale-workspace at bounding box center [310, 152] width 620 height 305
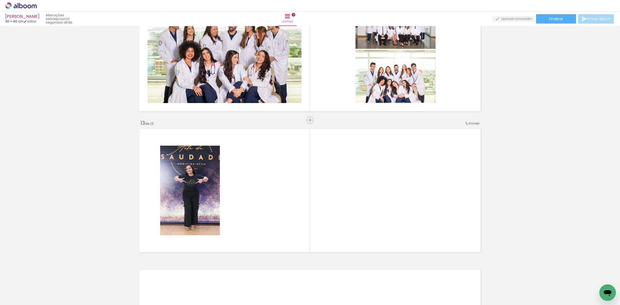
scroll to position [1648, 0]
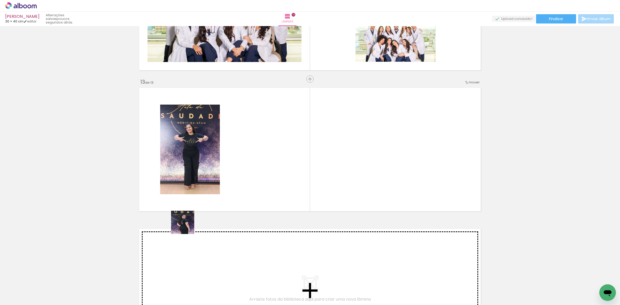
drag, startPoint x: 140, startPoint y: 286, endPoint x: 193, endPoint y: 210, distance: 92.9
click at [191, 217] on quentale-workspace at bounding box center [310, 152] width 620 height 305
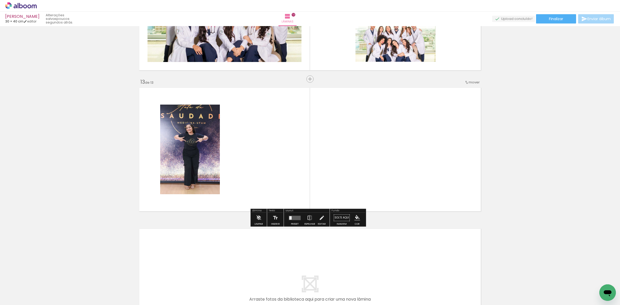
drag, startPoint x: 147, startPoint y: 288, endPoint x: 190, endPoint y: 234, distance: 68.8
click at [289, 175] on quentale-workspace at bounding box center [310, 152] width 620 height 305
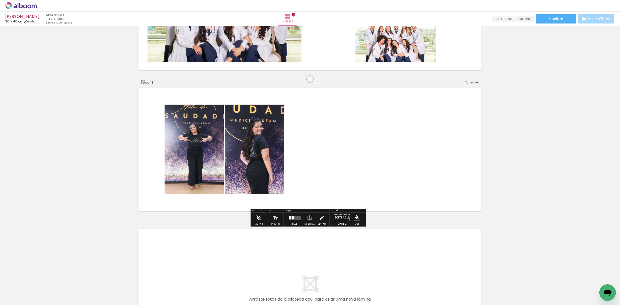
drag, startPoint x: 145, startPoint y: 286, endPoint x: 164, endPoint y: 241, distance: 48.9
click at [255, 173] on quentale-workspace at bounding box center [310, 152] width 620 height 305
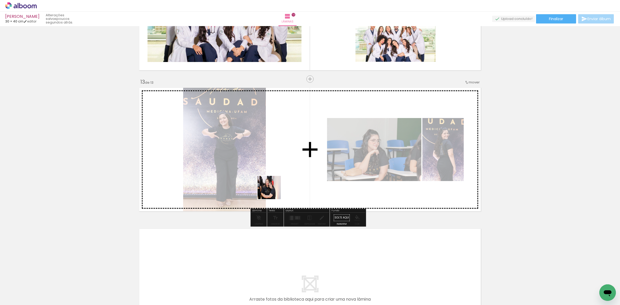
drag, startPoint x: 139, startPoint y: 287, endPoint x: 278, endPoint y: 173, distance: 179.3
click at [281, 182] on quentale-workspace at bounding box center [310, 152] width 620 height 305
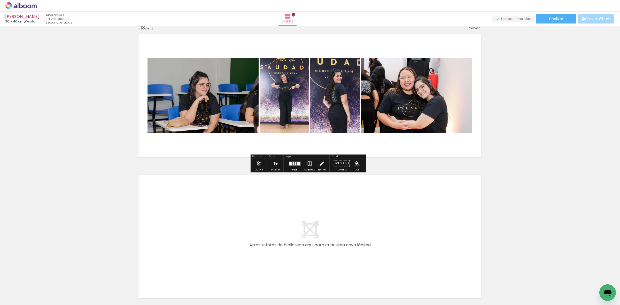
scroll to position [1748, 0]
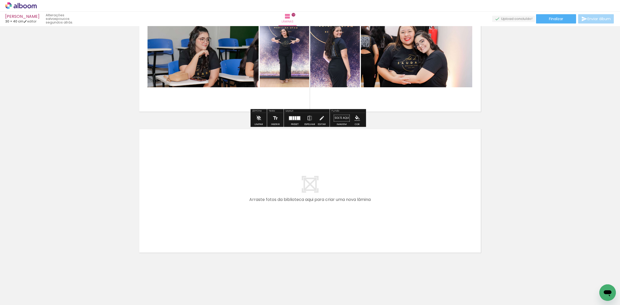
drag, startPoint x: 140, startPoint y: 290, endPoint x: 175, endPoint y: 199, distance: 97.0
click at [175, 199] on quentale-workspace at bounding box center [310, 152] width 620 height 305
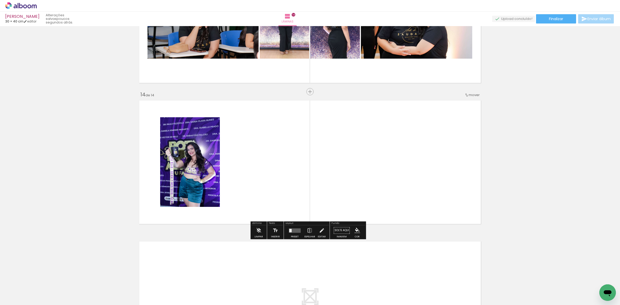
scroll to position [1789, 0]
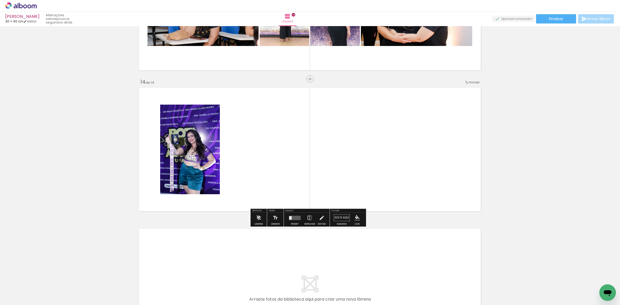
drag, startPoint x: 140, startPoint y: 285, endPoint x: 221, endPoint y: 158, distance: 149.8
click at [222, 159] on quentale-workspace at bounding box center [310, 152] width 620 height 305
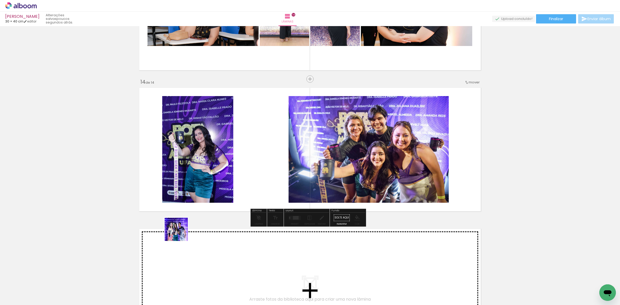
drag, startPoint x: 140, startPoint y: 294, endPoint x: 145, endPoint y: 266, distance: 28.8
click at [222, 171] on quentale-workspace at bounding box center [310, 152] width 620 height 305
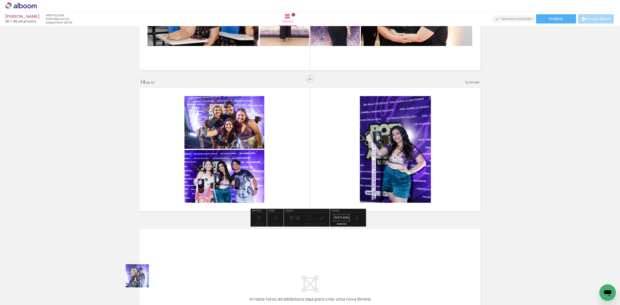
drag, startPoint x: 137, startPoint y: 288, endPoint x: 161, endPoint y: 245, distance: 49.2
click at [237, 149] on quentale-workspace at bounding box center [310, 152] width 620 height 305
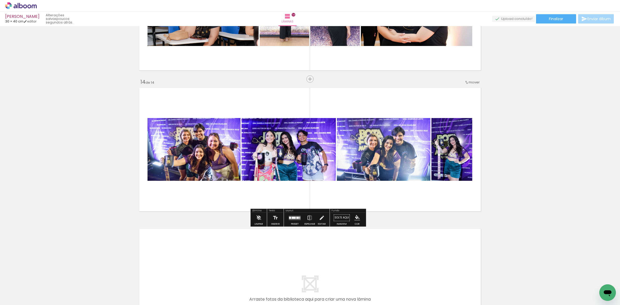
drag, startPoint x: 141, startPoint y: 284, endPoint x: 161, endPoint y: 250, distance: 39.5
click at [219, 149] on quentale-workspace at bounding box center [310, 152] width 620 height 305
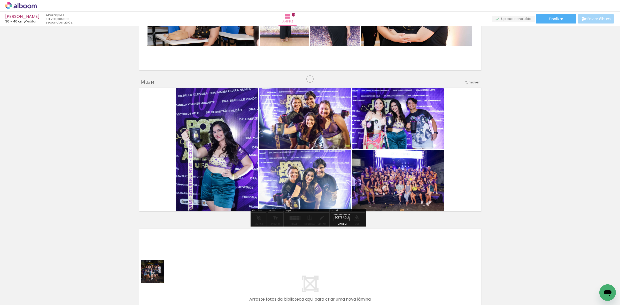
drag, startPoint x: 156, startPoint y: 275, endPoint x: 280, endPoint y: 148, distance: 177.4
click at [243, 184] on quentale-workspace at bounding box center [310, 152] width 620 height 305
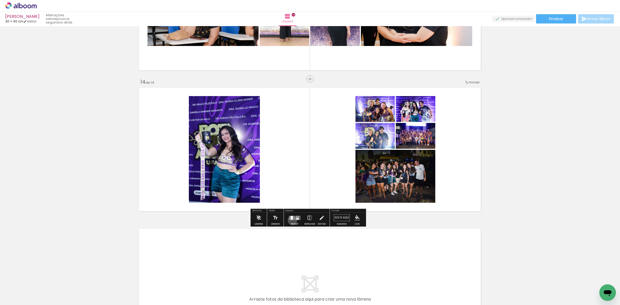
click at [291, 220] on div at bounding box center [295, 218] width 14 height 10
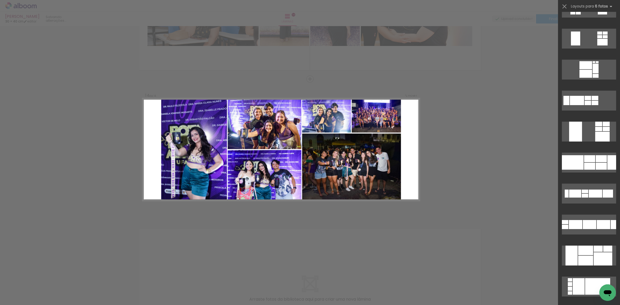
scroll to position [549, 0]
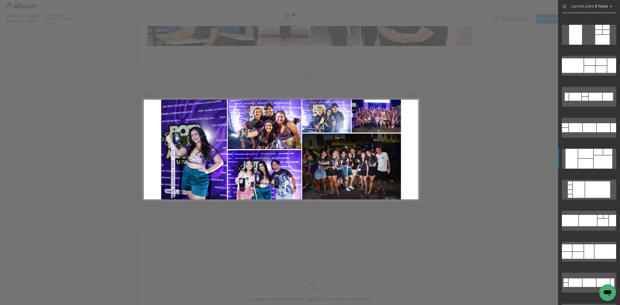
click at [590, 154] on div at bounding box center [585, 154] width 15 height 10
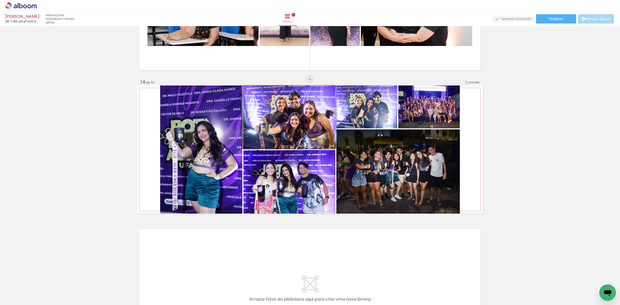
click at [291, 133] on quentale-photo at bounding box center [289, 117] width 92 height 64
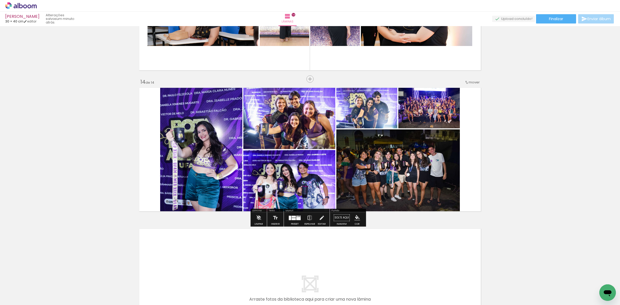
click at [291, 133] on quentale-photo at bounding box center [289, 117] width 92 height 64
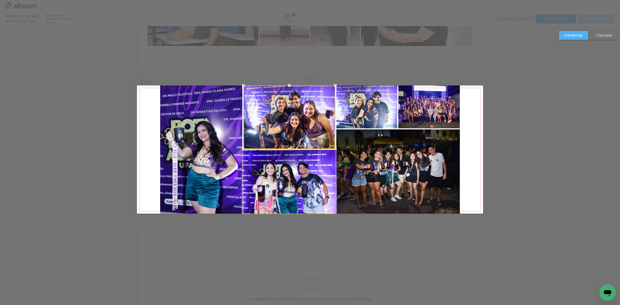
click at [281, 177] on quentale-photo at bounding box center [289, 182] width 92 height 64
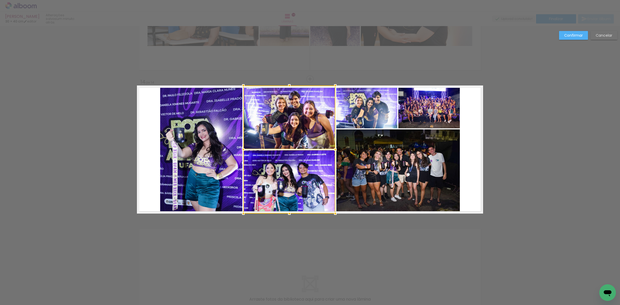
click at [200, 176] on quentale-photo at bounding box center [201, 149] width 82 height 128
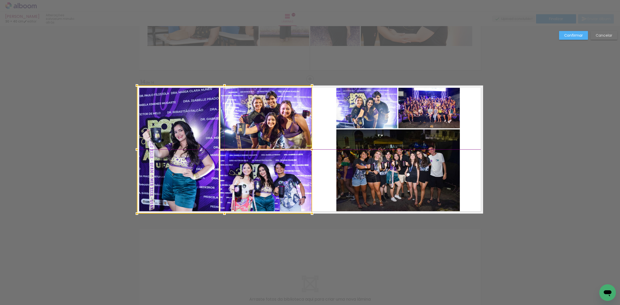
drag, startPoint x: 268, startPoint y: 177, endPoint x: 251, endPoint y: 175, distance: 17.2
click at [251, 175] on div at bounding box center [224, 149] width 175 height 128
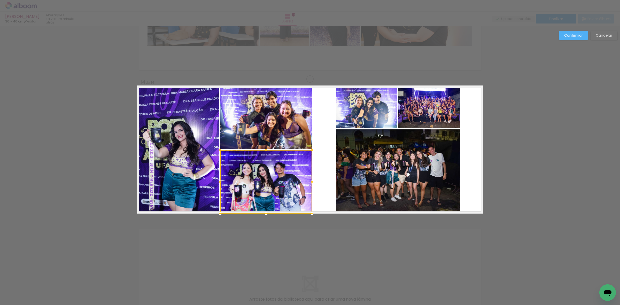
click at [371, 118] on quentale-photo at bounding box center [366, 106] width 61 height 43
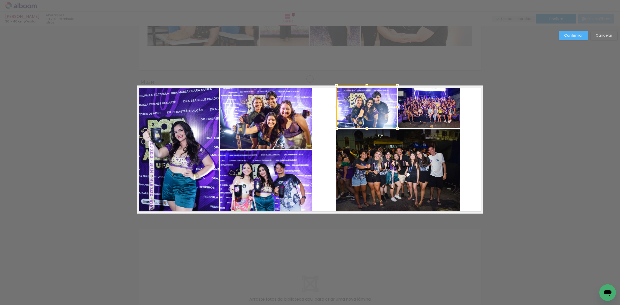
click at [425, 111] on quentale-photo at bounding box center [428, 106] width 61 height 43
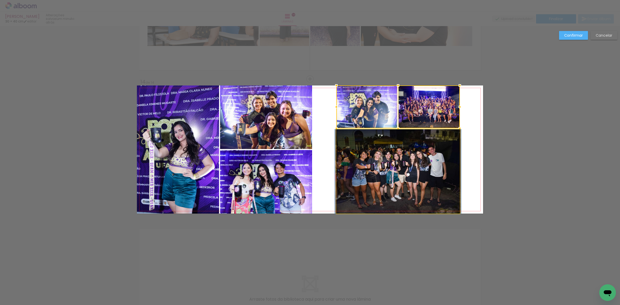
click at [395, 167] on quentale-photo at bounding box center [397, 171] width 123 height 84
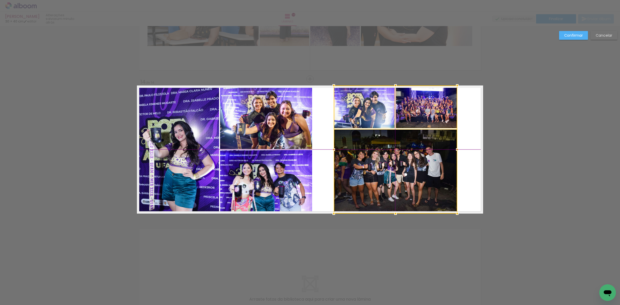
drag, startPoint x: 387, startPoint y: 168, endPoint x: 389, endPoint y: 166, distance: 2.7
click at [389, 166] on div at bounding box center [395, 149] width 123 height 128
click at [579, 38] on paper-button "Confirmar" at bounding box center [573, 35] width 29 height 9
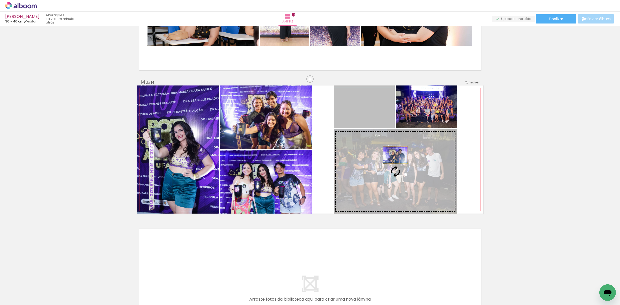
drag, startPoint x: 377, startPoint y: 112, endPoint x: 398, endPoint y: 166, distance: 57.6
click at [0, 0] on slot at bounding box center [0, 0] width 0 height 0
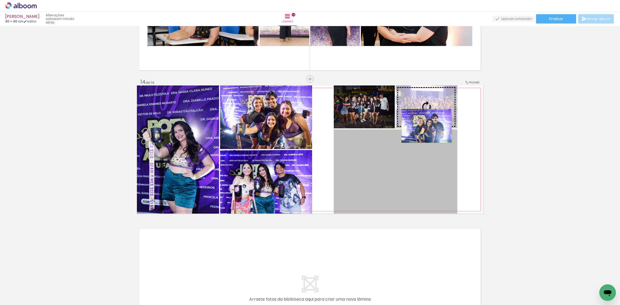
drag, startPoint x: 419, startPoint y: 171, endPoint x: 424, endPoint y: 122, distance: 49.3
click at [0, 0] on slot at bounding box center [0, 0] width 0 height 0
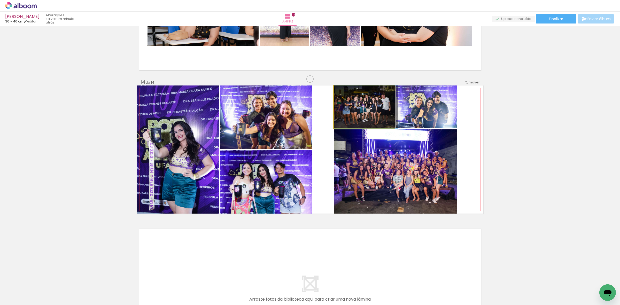
drag, startPoint x: 364, startPoint y: 107, endPoint x: 414, endPoint y: 175, distance: 84.0
click at [0, 0] on slot at bounding box center [0, 0] width 0 height 0
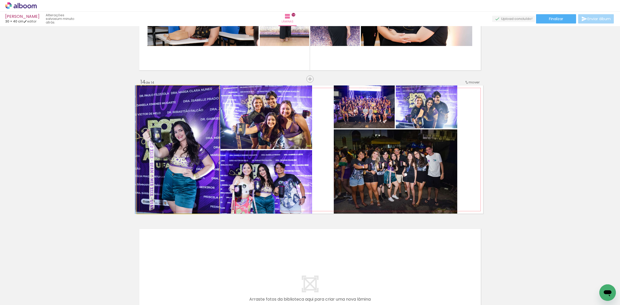
click at [176, 126] on quentale-photo at bounding box center [178, 149] width 82 height 128
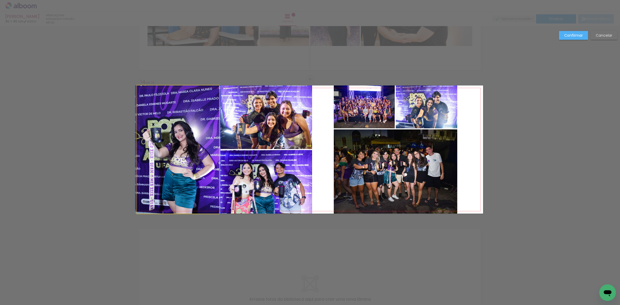
click at [189, 132] on quentale-photo at bounding box center [178, 149] width 82 height 128
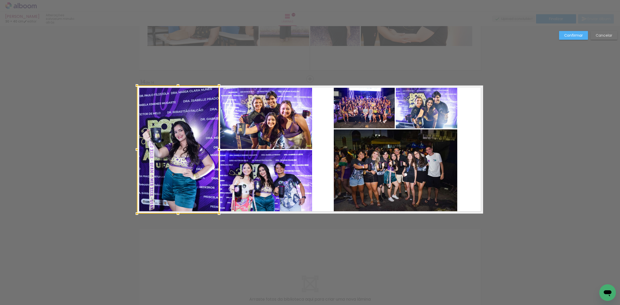
click at [259, 121] on quentale-photo at bounding box center [266, 117] width 92 height 64
click at [262, 174] on div at bounding box center [224, 149] width 175 height 128
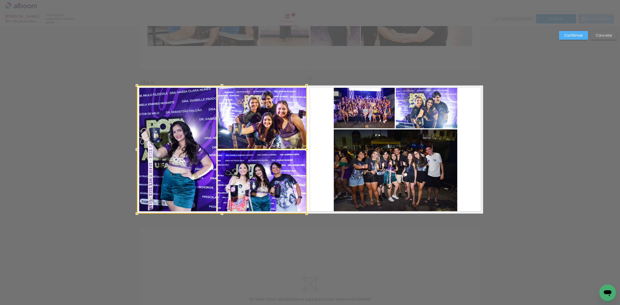
drag, startPoint x: 307, startPoint y: 149, endPoint x: 297, endPoint y: 146, distance: 11.2
click at [297, 146] on div at bounding box center [222, 149] width 170 height 128
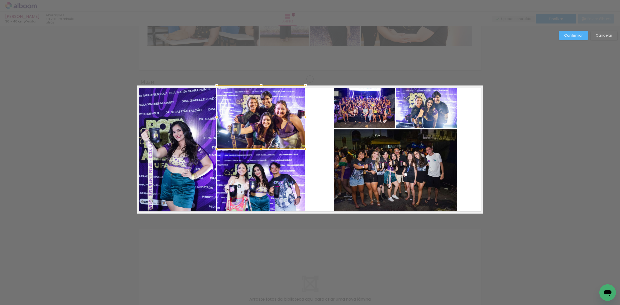
click at [265, 134] on div at bounding box center [261, 117] width 89 height 64
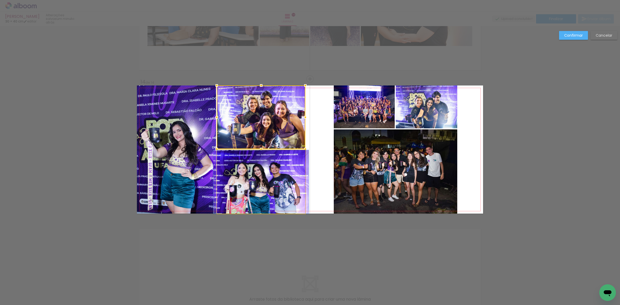
click at [261, 183] on quentale-photo at bounding box center [261, 182] width 88 height 64
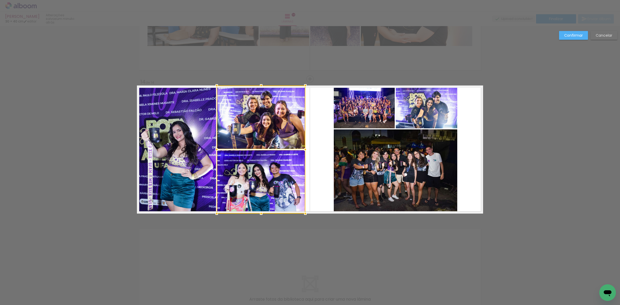
click at [162, 168] on quentale-photo at bounding box center [176, 149] width 79 height 128
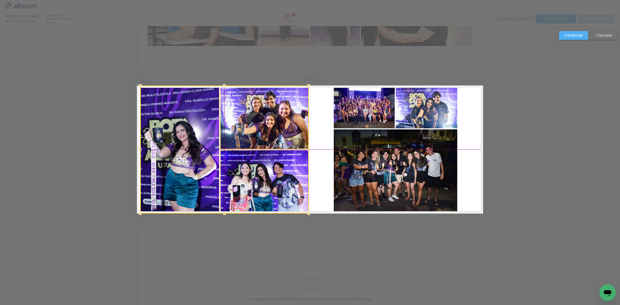
drag, startPoint x: 231, startPoint y: 167, endPoint x: 235, endPoint y: 166, distance: 4.1
click at [235, 166] on div at bounding box center [224, 149] width 168 height 128
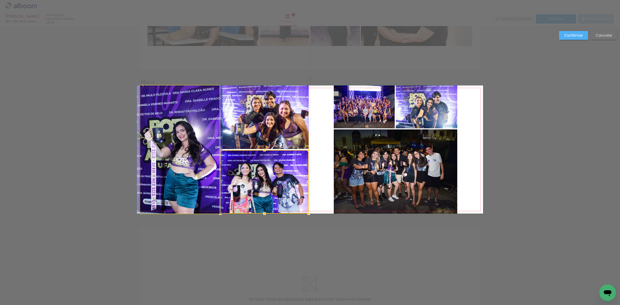
click at [193, 155] on quentale-photo at bounding box center [179, 149] width 79 height 128
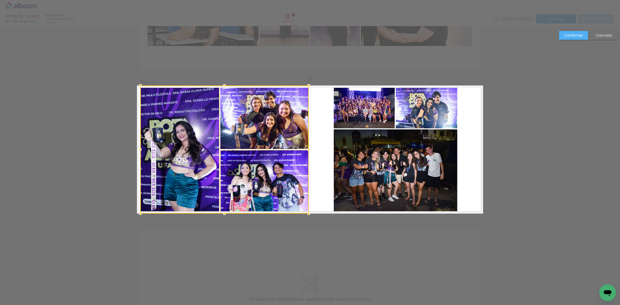
click at [241, 128] on div at bounding box center [224, 149] width 168 height 128
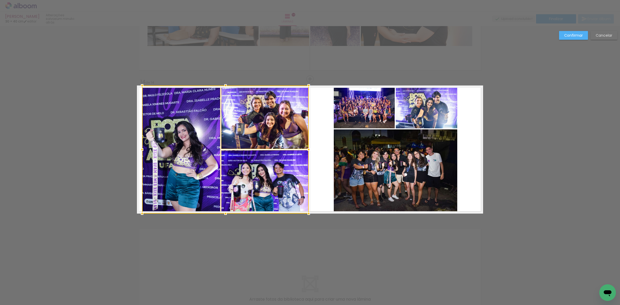
click at [141, 150] on div at bounding box center [142, 149] width 10 height 10
click at [186, 132] on div at bounding box center [181, 149] width 78 height 128
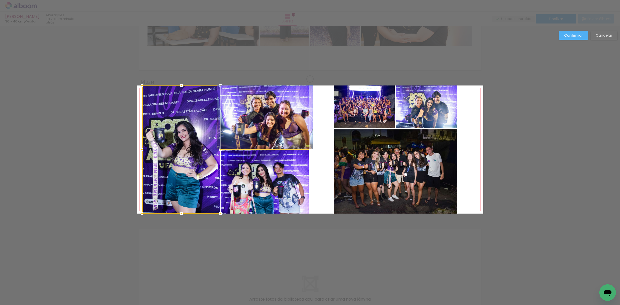
click at [260, 114] on quentale-photo at bounding box center [265, 117] width 88 height 64
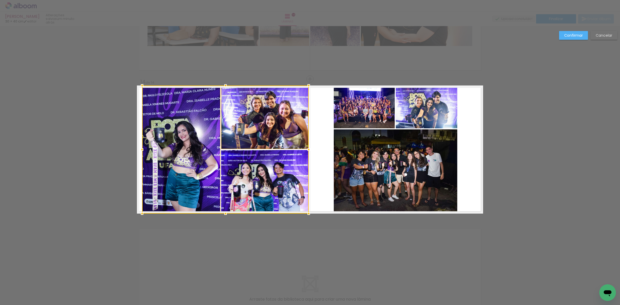
click at [269, 172] on div at bounding box center [225, 149] width 167 height 128
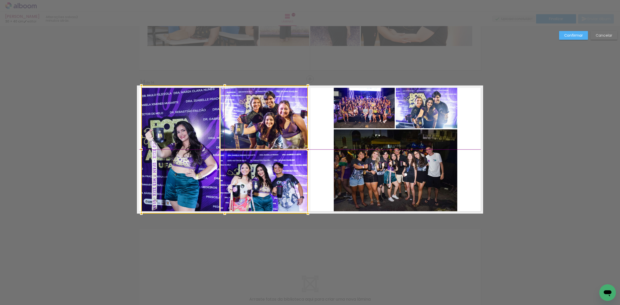
click at [260, 176] on div at bounding box center [224, 149] width 167 height 128
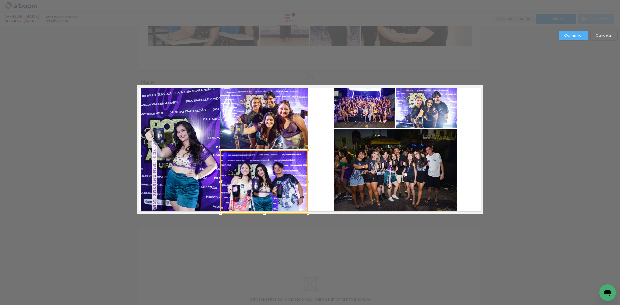
click at [202, 155] on quentale-photo at bounding box center [180, 149] width 78 height 128
click at [230, 129] on div at bounding box center [224, 149] width 167 height 128
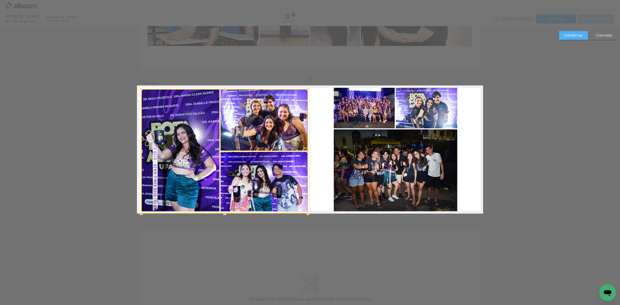
drag, startPoint x: 222, startPoint y: 85, endPoint x: 222, endPoint y: 90, distance: 4.4
click at [222, 90] on div at bounding box center [225, 89] width 10 height 10
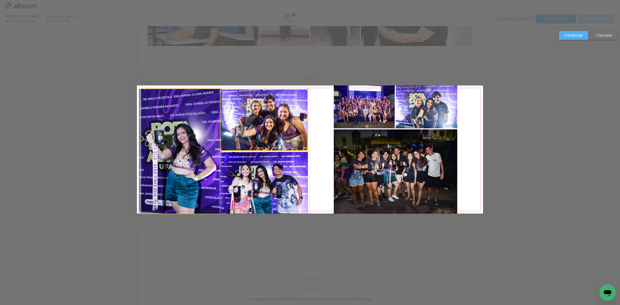
click at [198, 135] on quentale-photo at bounding box center [180, 151] width 78 height 124
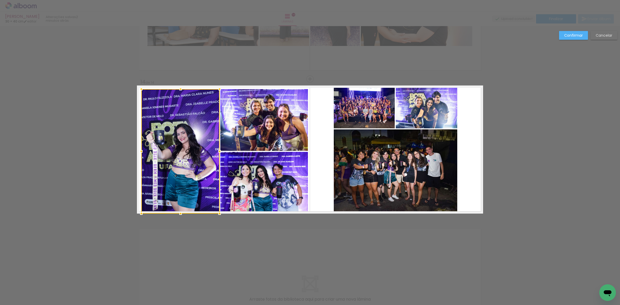
click at [250, 115] on quentale-photo at bounding box center [264, 120] width 88 height 62
click at [250, 177] on div at bounding box center [224, 151] width 167 height 124
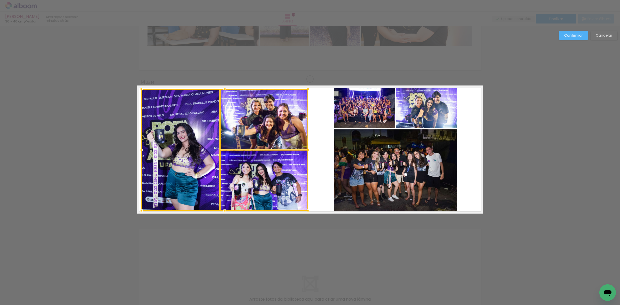
drag, startPoint x: 222, startPoint y: 212, endPoint x: 223, endPoint y: 209, distance: 3.3
click at [223, 209] on div at bounding box center [225, 211] width 10 height 10
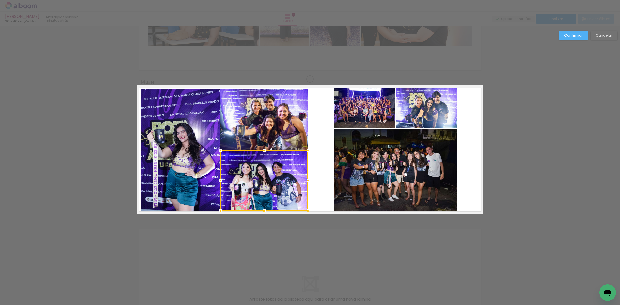
click at [244, 183] on div at bounding box center [264, 180] width 88 height 60
click at [191, 174] on quentale-photo at bounding box center [180, 150] width 78 height 122
click at [248, 120] on div at bounding box center [224, 150] width 167 height 122
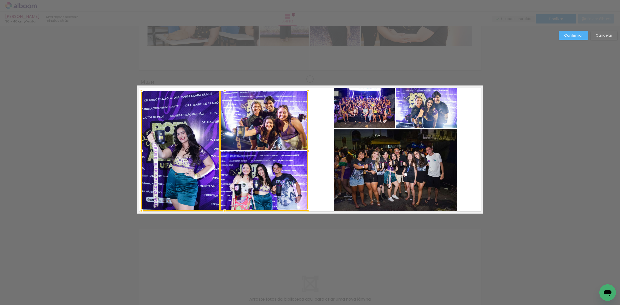
click at [222, 90] on div at bounding box center [225, 90] width 10 height 10
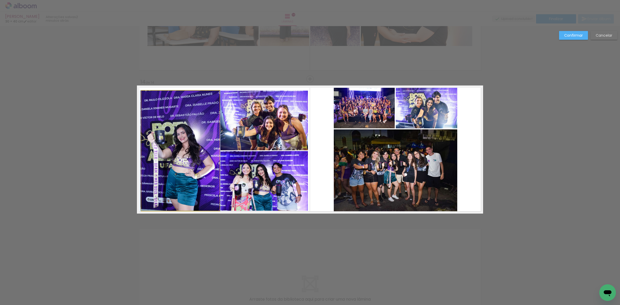
click at [196, 122] on quentale-photo at bounding box center [180, 151] width 78 height 120
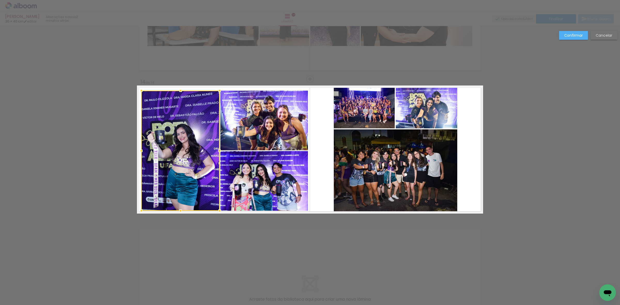
click at [248, 120] on quentale-photo at bounding box center [264, 121] width 88 height 60
click at [241, 182] on div at bounding box center [224, 151] width 167 height 120
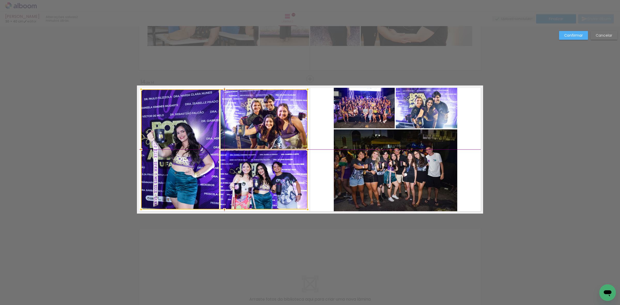
click at [252, 179] on div at bounding box center [224, 149] width 167 height 120
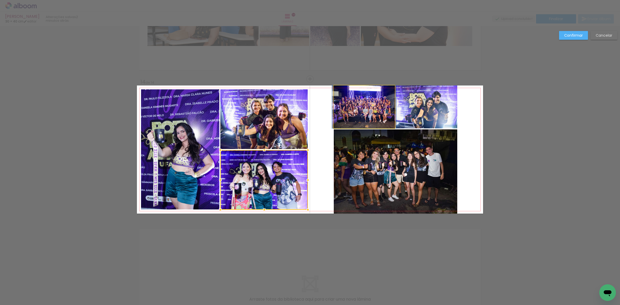
click at [367, 113] on quentale-photo at bounding box center [364, 106] width 61 height 43
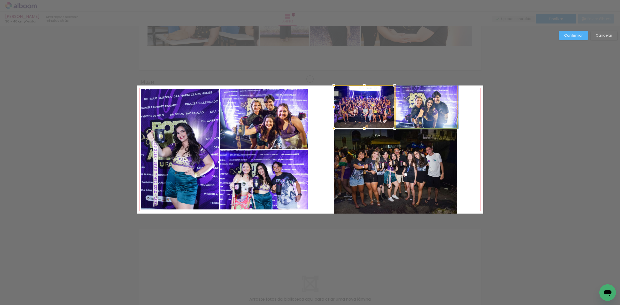
click at [419, 106] on quentale-photo at bounding box center [426, 106] width 61 height 43
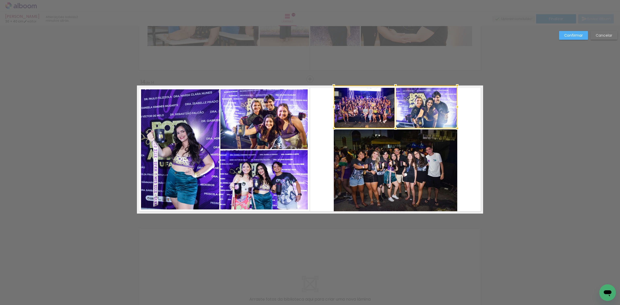
click at [411, 170] on quentale-photo at bounding box center [395, 171] width 123 height 84
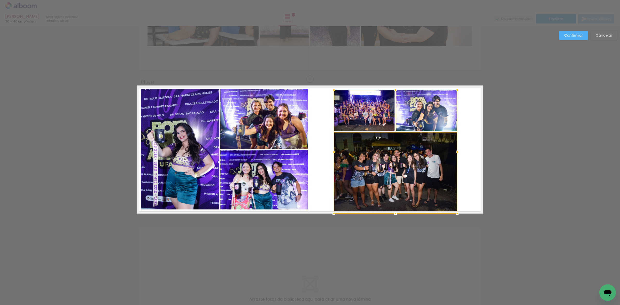
drag, startPoint x: 394, startPoint y: 85, endPoint x: 394, endPoint y: 91, distance: 5.2
click at [394, 91] on div at bounding box center [395, 90] width 10 height 10
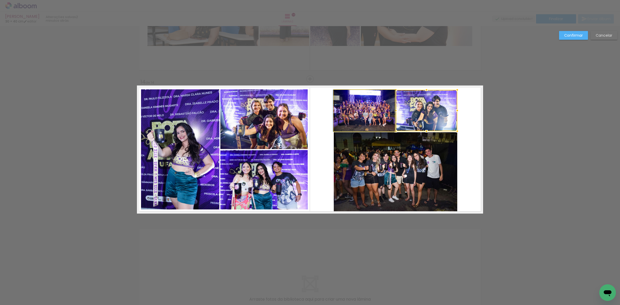
click at [376, 110] on quentale-photo at bounding box center [364, 111] width 61 height 42
click at [409, 111] on quentale-photo at bounding box center [426, 110] width 61 height 41
click at [402, 167] on quentale-photo at bounding box center [395, 172] width 123 height 81
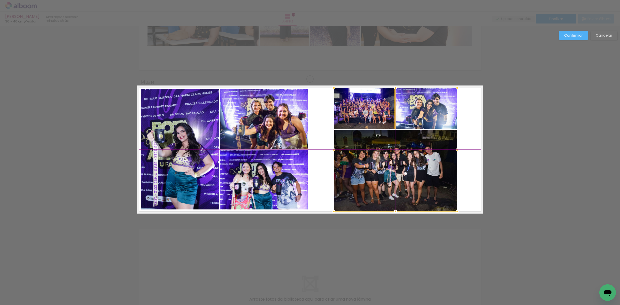
click at [398, 176] on div at bounding box center [395, 150] width 123 height 124
click at [414, 123] on quentale-photo at bounding box center [425, 108] width 61 height 41
click at [376, 114] on div at bounding box center [395, 150] width 123 height 124
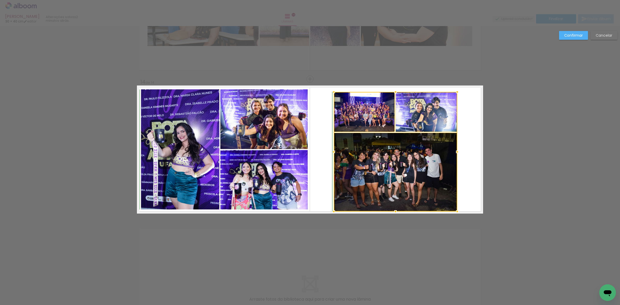
drag, startPoint x: 393, startPoint y: 87, endPoint x: 393, endPoint y: 90, distance: 2.9
click at [393, 90] on div at bounding box center [395, 92] width 10 height 10
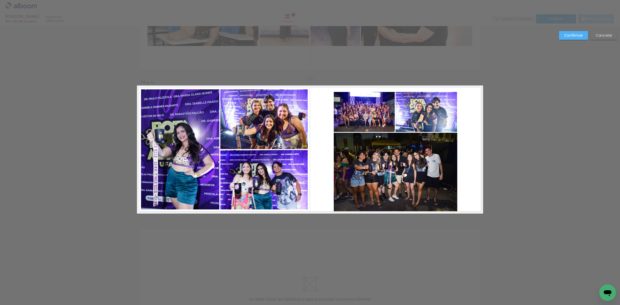
click at [381, 109] on quentale-photo at bounding box center [364, 112] width 61 height 40
click at [418, 106] on quentale-photo at bounding box center [425, 112] width 61 height 40
click at [394, 168] on quentale-photo at bounding box center [395, 172] width 123 height 79
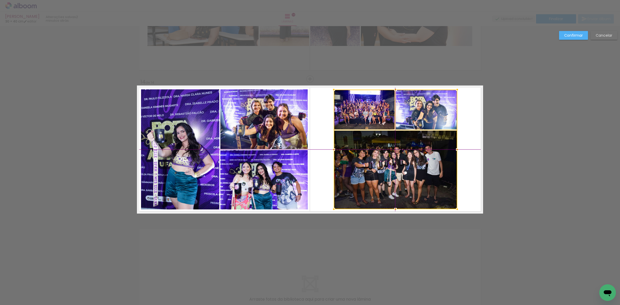
drag, startPoint x: 393, startPoint y: 169, endPoint x: 393, endPoint y: 166, distance: 2.6
click at [393, 166] on div at bounding box center [395, 150] width 123 height 120
click at [0, 0] on slot "Confirmar" at bounding box center [0, 0] width 0 height 0
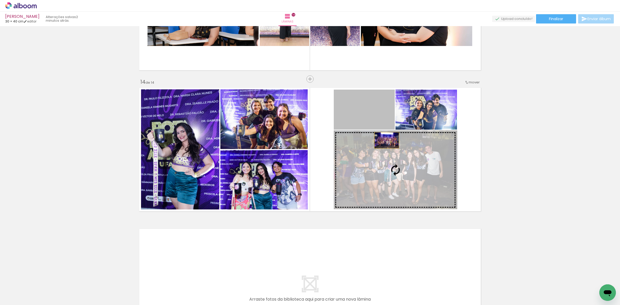
drag, startPoint x: 365, startPoint y: 119, endPoint x: 386, endPoint y: 149, distance: 36.3
click at [0, 0] on slot at bounding box center [0, 0] width 0 height 0
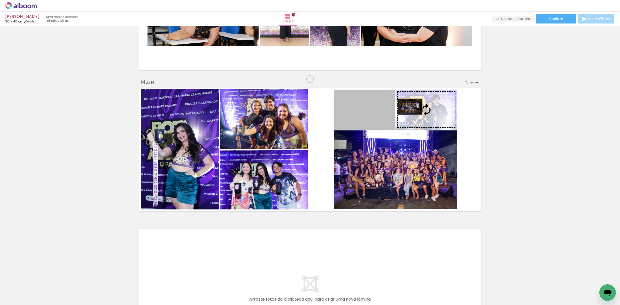
drag, startPoint x: 375, startPoint y: 105, endPoint x: 411, endPoint y: 106, distance: 37.0
click at [0, 0] on slot at bounding box center [0, 0] width 0 height 0
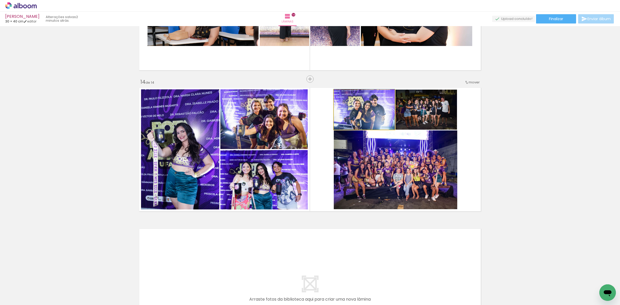
drag, startPoint x: 364, startPoint y: 111, endPoint x: 364, endPoint y: 105, distance: 5.7
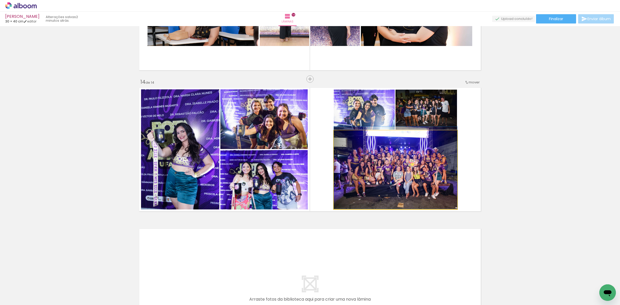
drag, startPoint x: 403, startPoint y: 166, endPoint x: 401, endPoint y: 161, distance: 5.8
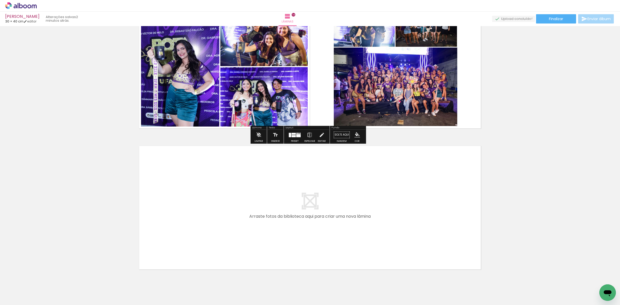
scroll to position [1889, 0]
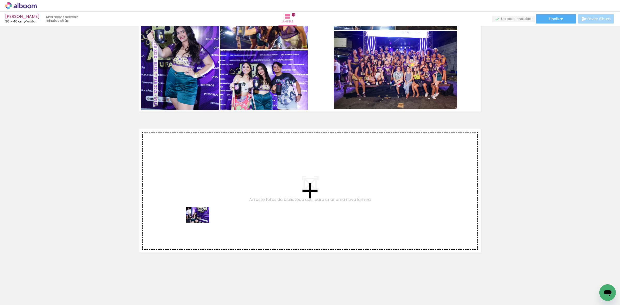
drag, startPoint x: 167, startPoint y: 290, endPoint x: 201, endPoint y: 223, distance: 75.4
click at [201, 223] on quentale-workspace at bounding box center [310, 152] width 620 height 305
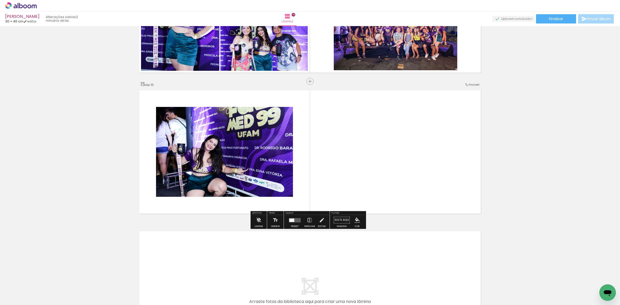
scroll to position [1930, 0]
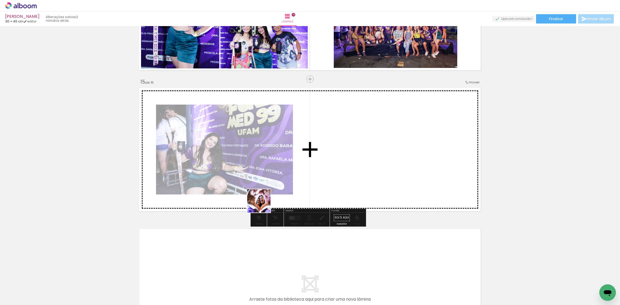
drag, startPoint x: 170, startPoint y: 291, endPoint x: 301, endPoint y: 193, distance: 163.2
click at [313, 176] on quentale-workspace at bounding box center [310, 152] width 620 height 305
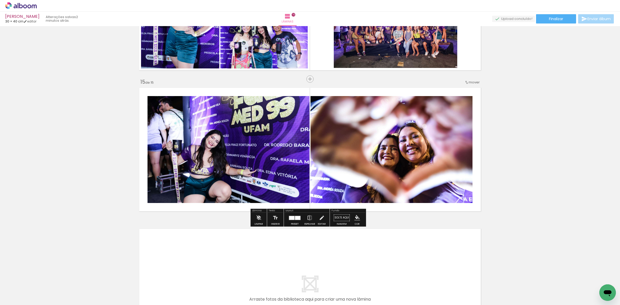
drag, startPoint x: 194, startPoint y: 291, endPoint x: 294, endPoint y: 165, distance: 160.8
click at [285, 173] on quentale-workspace at bounding box center [310, 152] width 620 height 305
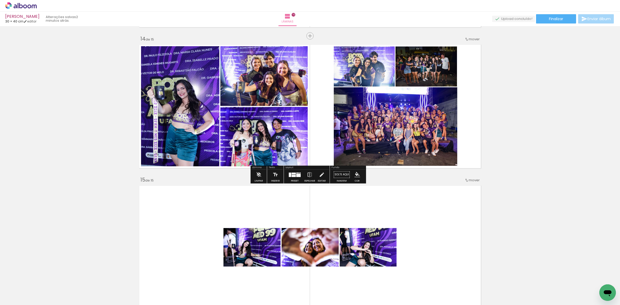
scroll to position [1833, 0]
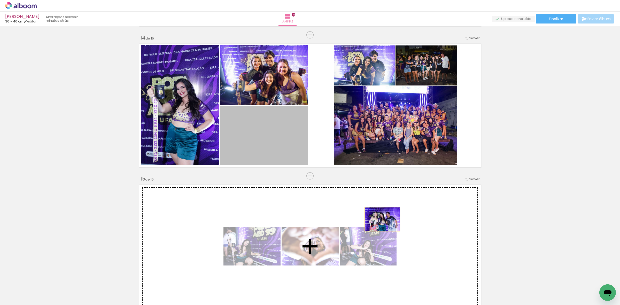
drag, startPoint x: 288, startPoint y: 137, endPoint x: 400, endPoint y: 220, distance: 139.0
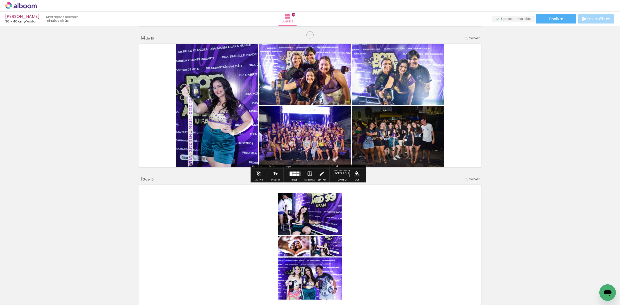
click at [294, 176] on div at bounding box center [295, 173] width 14 height 10
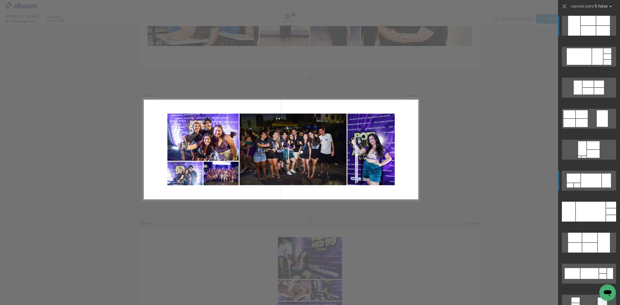
scroll to position [1789, 0]
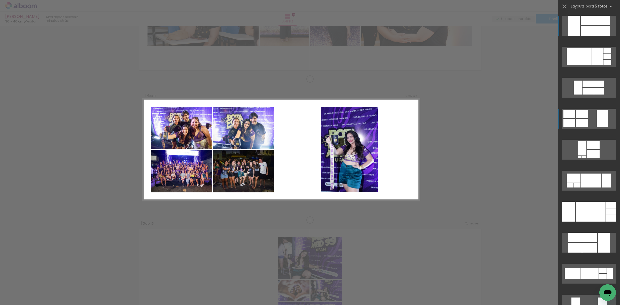
click at [603, 65] on div at bounding box center [607, 62] width 8 height 5
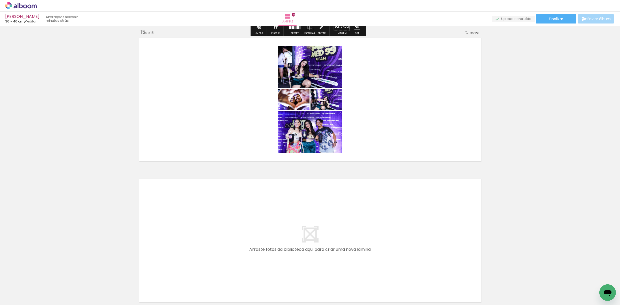
scroll to position [1983, 0]
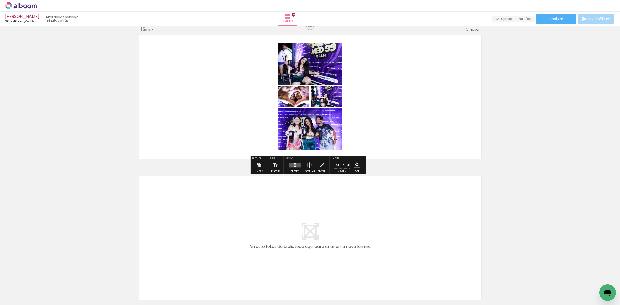
click at [290, 167] on quentale-layouter at bounding box center [295, 165] width 12 height 4
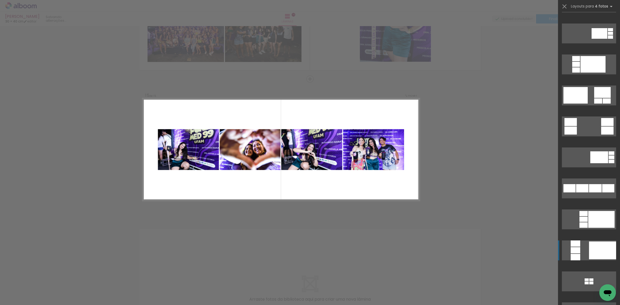
scroll to position [420, 0]
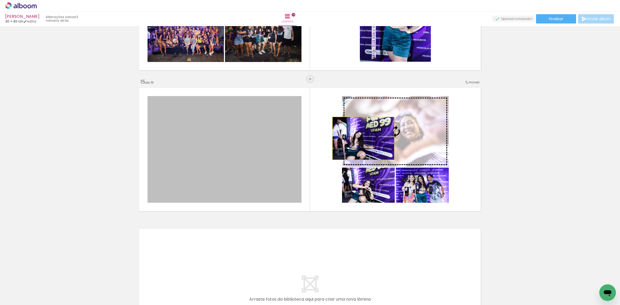
drag, startPoint x: 263, startPoint y: 144, endPoint x: 375, endPoint y: 136, distance: 112.4
click at [0, 0] on slot at bounding box center [0, 0] width 0 height 0
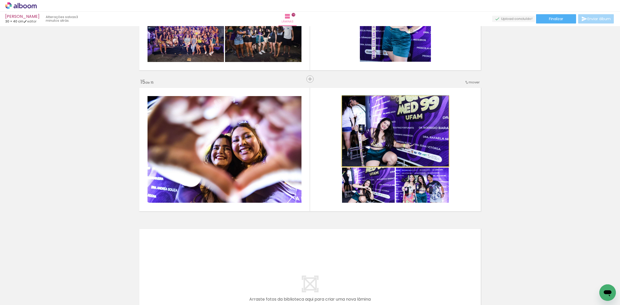
drag, startPoint x: 382, startPoint y: 139, endPoint x: 382, endPoint y: 134, distance: 4.9
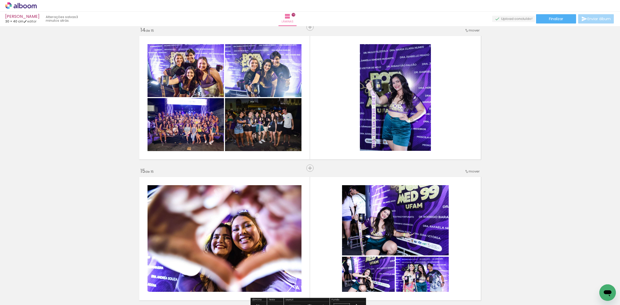
scroll to position [1833, 0]
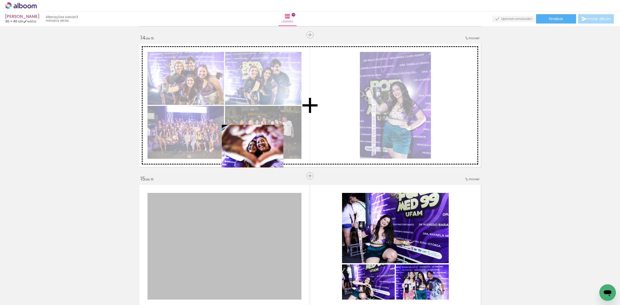
drag, startPoint x: 214, startPoint y: 230, endPoint x: 251, endPoint y: 145, distance: 92.6
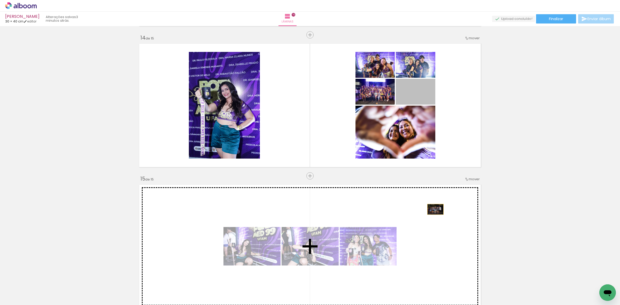
drag, startPoint x: 424, startPoint y: 91, endPoint x: 436, endPoint y: 236, distance: 145.4
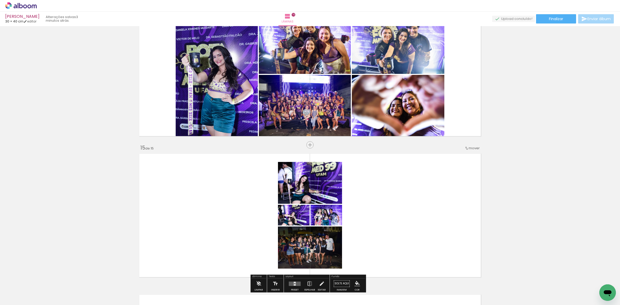
scroll to position [1865, 0]
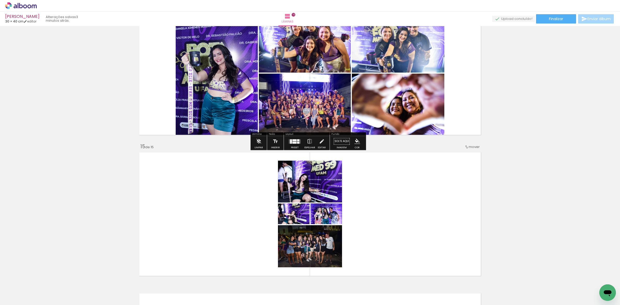
click at [290, 141] on div at bounding box center [291, 141] width 2 height 4
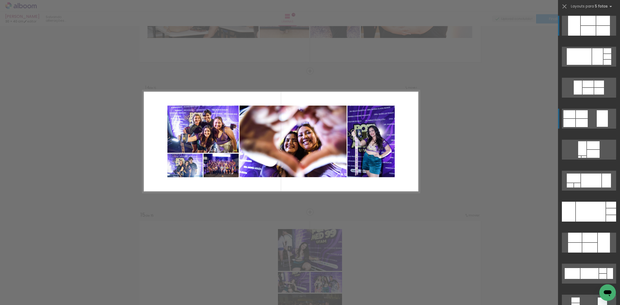
scroll to position [1789, 0]
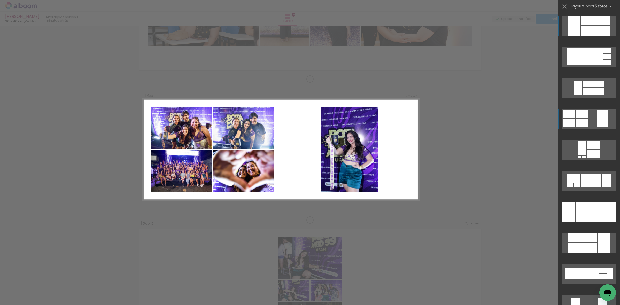
click at [603, 65] on div at bounding box center [607, 62] width 8 height 5
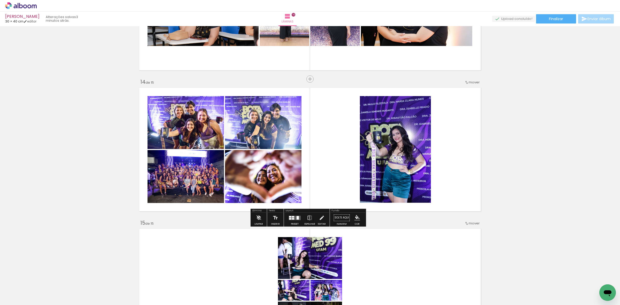
click at [381, 157] on quentale-photo at bounding box center [395, 149] width 71 height 107
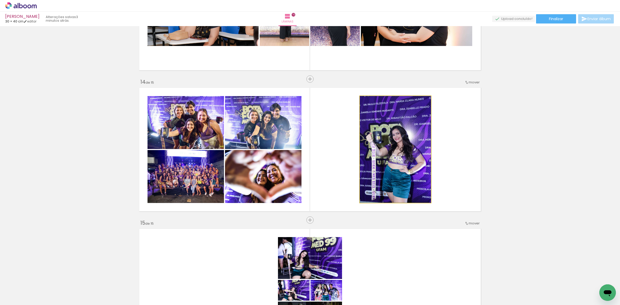
click at [381, 157] on quentale-photo at bounding box center [395, 149] width 71 height 107
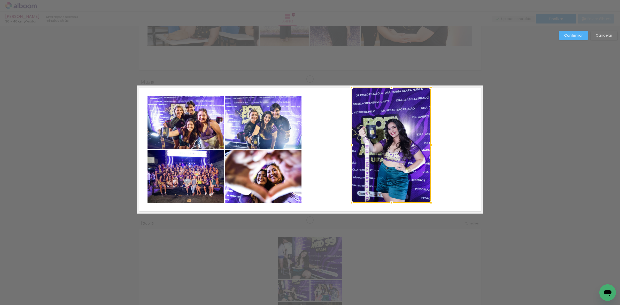
drag, startPoint x: 357, startPoint y: 93, endPoint x: 349, endPoint y: 85, distance: 11.9
click at [349, 85] on div at bounding box center [351, 87] width 10 height 10
click at [421, 138] on quentale-photo at bounding box center [391, 145] width 79 height 115
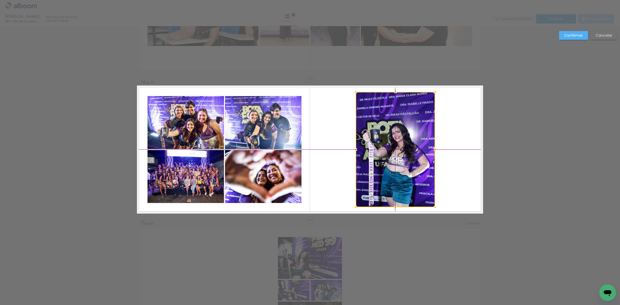
drag, startPoint x: 394, startPoint y: 152, endPoint x: 399, endPoint y: 157, distance: 7.3
click at [399, 157] on div at bounding box center [395, 149] width 79 height 115
click at [0, 0] on slot "Confirmar" at bounding box center [0, 0] width 0 height 0
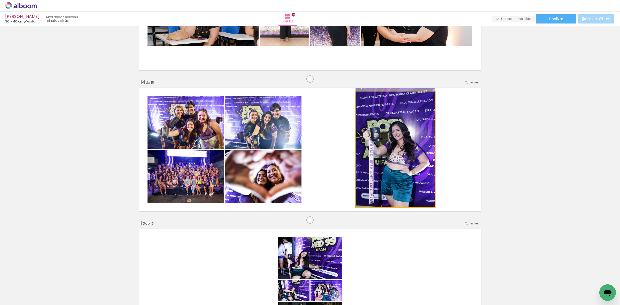
drag, startPoint x: 414, startPoint y: 157, endPoint x: 413, endPoint y: 149, distance: 7.5
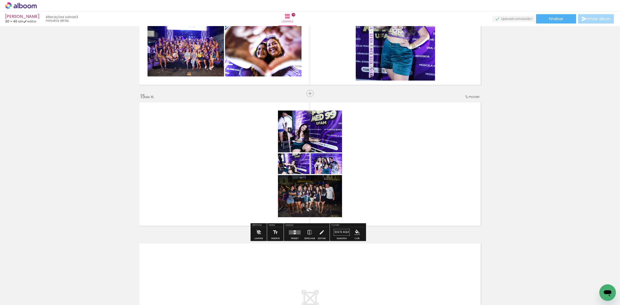
scroll to position [1918, 0]
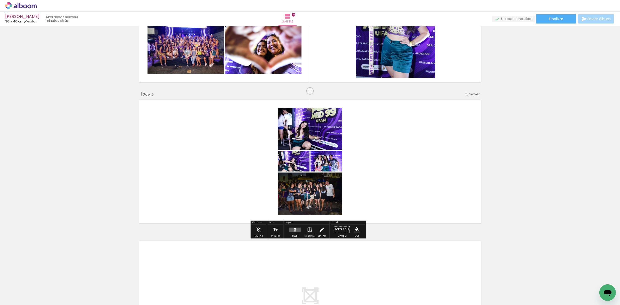
click at [294, 229] on div at bounding box center [295, 228] width 2 height 1
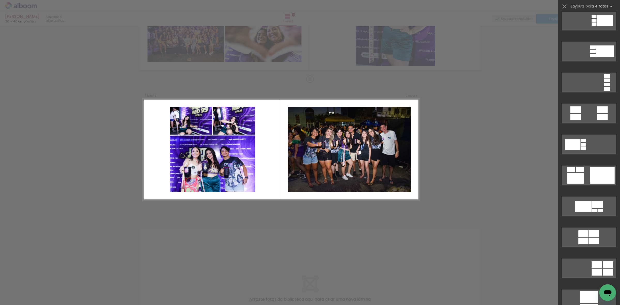
scroll to position [161, 0]
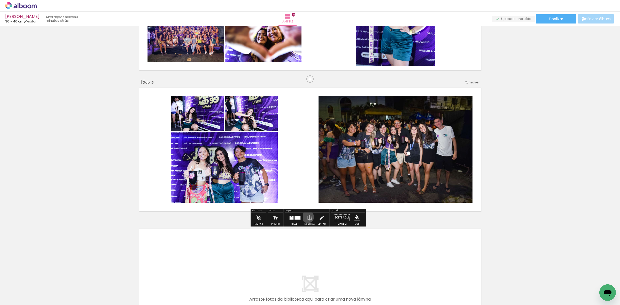
click at [307, 217] on iron-icon at bounding box center [310, 218] width 6 height 10
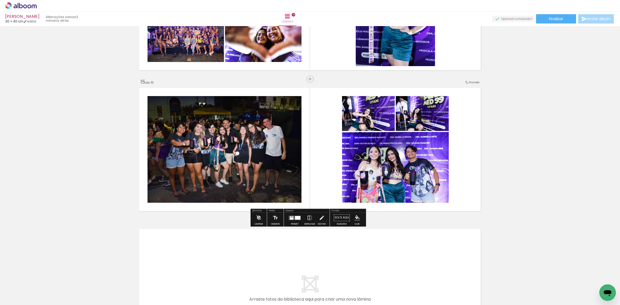
click at [290, 219] on div at bounding box center [292, 218] width 4 height 2
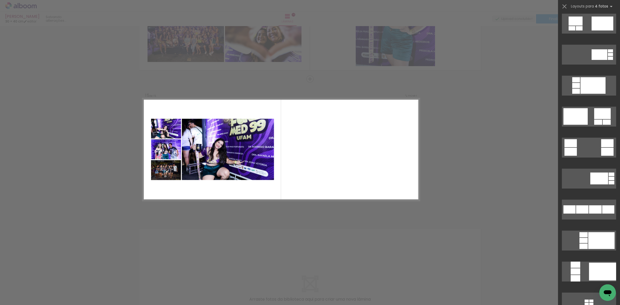
scroll to position [568, 0]
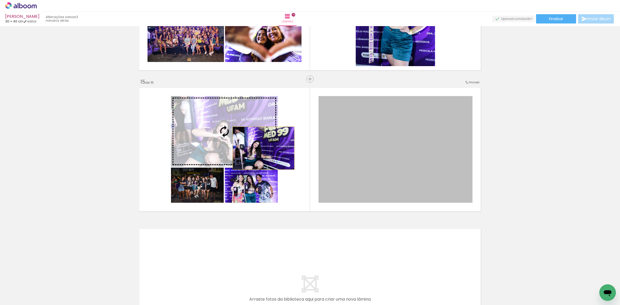
drag, startPoint x: 351, startPoint y: 179, endPoint x: 239, endPoint y: 142, distance: 117.6
click at [0, 0] on slot at bounding box center [0, 0] width 0 height 0
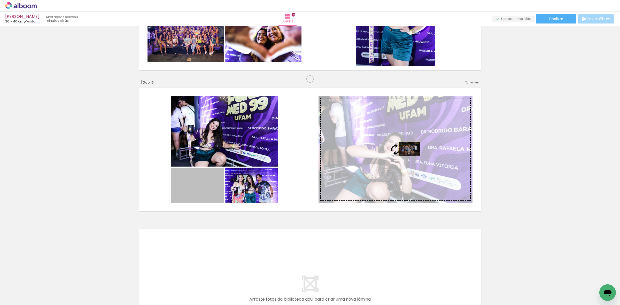
drag, startPoint x: 197, startPoint y: 185, endPoint x: 407, endPoint y: 149, distance: 213.4
click at [0, 0] on slot at bounding box center [0, 0] width 0 height 0
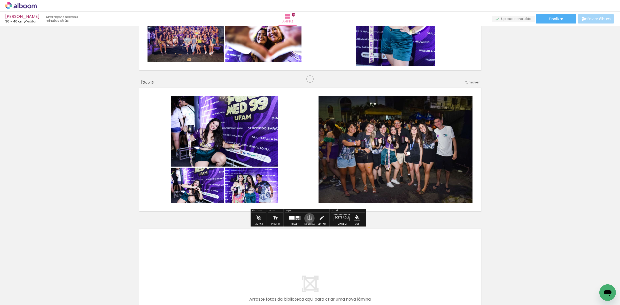
click at [308, 218] on iron-icon at bounding box center [310, 218] width 6 height 10
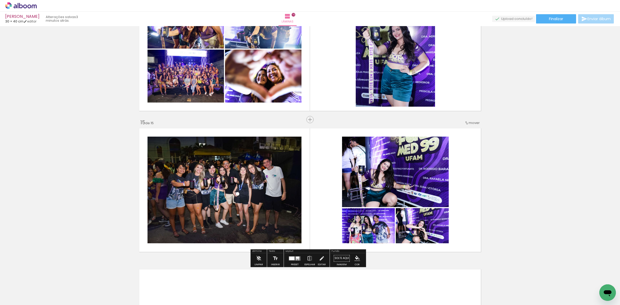
scroll to position [1868, 0]
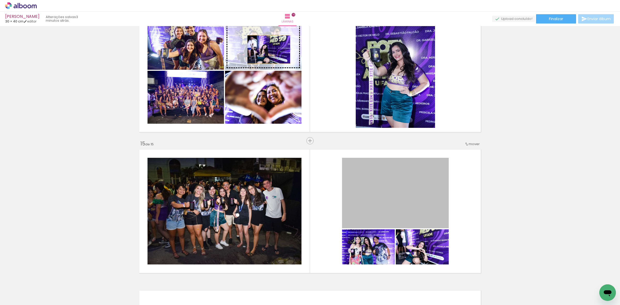
drag, startPoint x: 372, startPoint y: 198, endPoint x: 274, endPoint y: 54, distance: 174.2
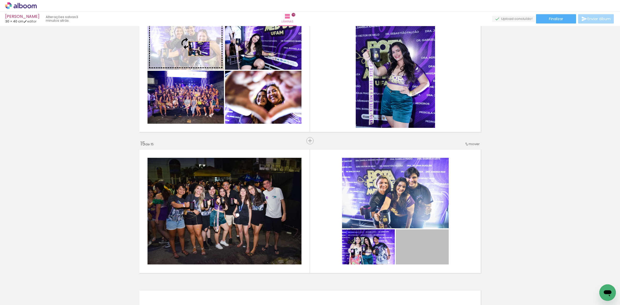
drag, startPoint x: 424, startPoint y: 248, endPoint x: 197, endPoint y: 49, distance: 302.5
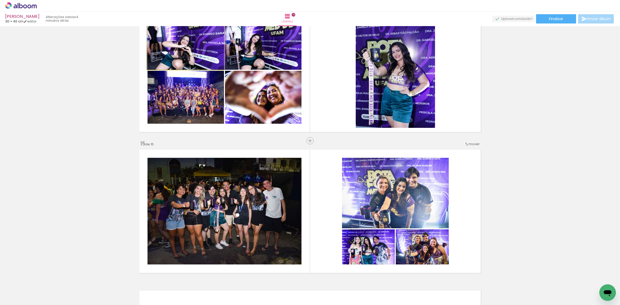
drag, startPoint x: 187, startPoint y: 51, endPoint x: 188, endPoint y: 44, distance: 7.0
drag, startPoint x: 190, startPoint y: 45, endPoint x: 183, endPoint y: 45, distance: 6.5
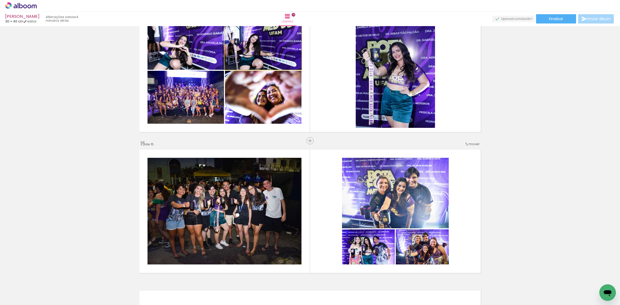
drag, startPoint x: 251, startPoint y: 50, endPoint x: 246, endPoint y: 49, distance: 5.2
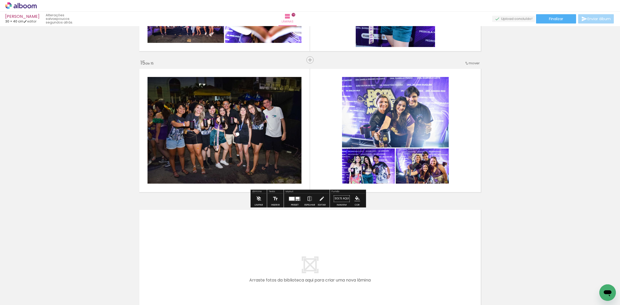
scroll to position [1965, 0]
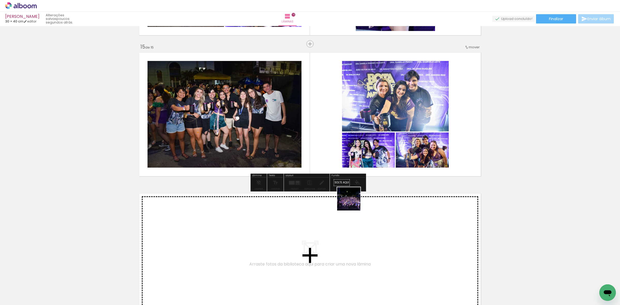
drag, startPoint x: 369, startPoint y: 275, endPoint x: 342, endPoint y: 181, distance: 98.2
click at [328, 143] on quentale-workspace at bounding box center [310, 152] width 620 height 305
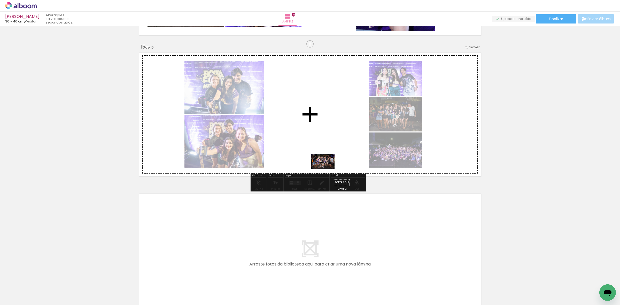
drag, startPoint x: 375, startPoint y: 290, endPoint x: 325, endPoint y: 146, distance: 152.5
click at [325, 146] on quentale-workspace at bounding box center [310, 152] width 620 height 305
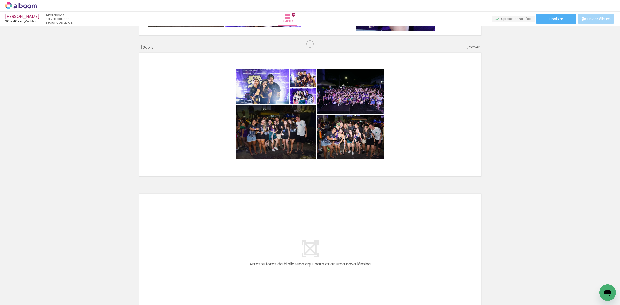
drag, startPoint x: 329, startPoint y: 76, endPoint x: 291, endPoint y: 75, distance: 37.2
type paper-slider "100"
click at [0, 0] on slot at bounding box center [0, 0] width 0 height 0
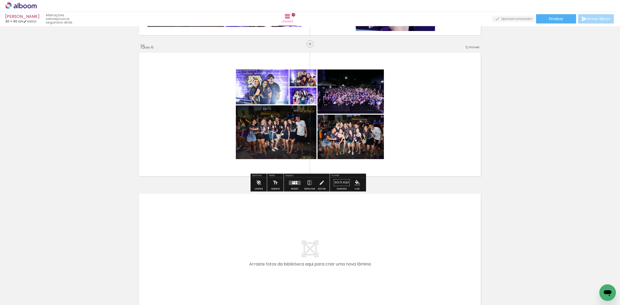
click at [292, 188] on div "Preset" at bounding box center [295, 189] width 8 height 2
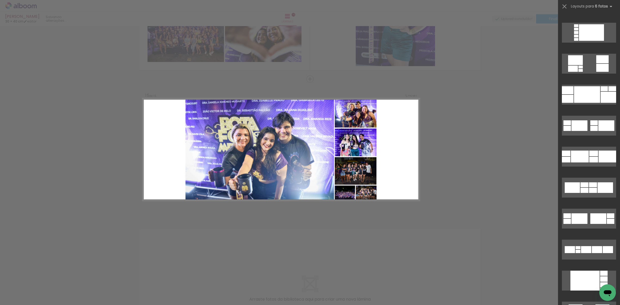
scroll to position [161, 0]
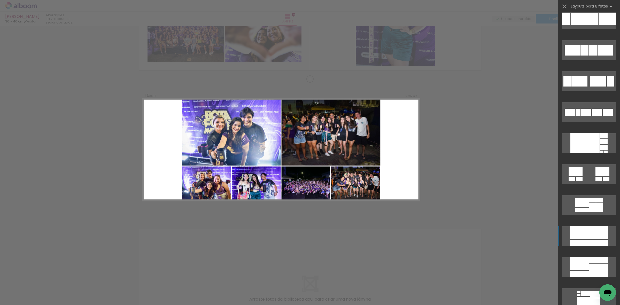
click at [601, 235] on div at bounding box center [598, 232] width 19 height 13
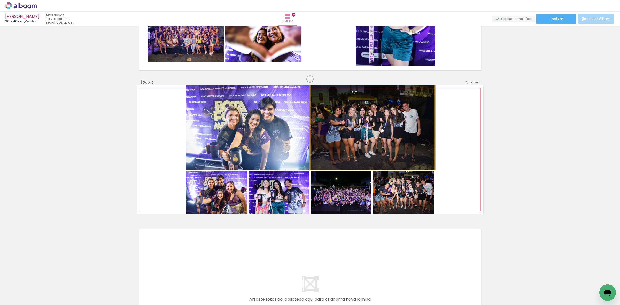
click at [357, 143] on quentale-photo at bounding box center [371, 127] width 123 height 84
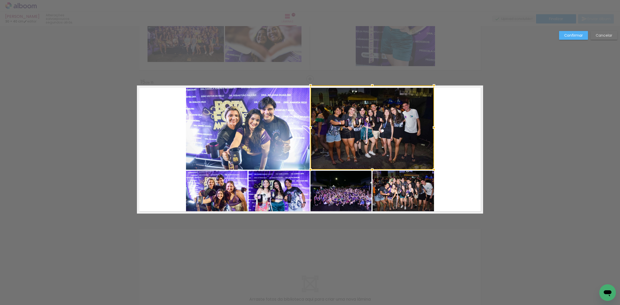
click at [351, 189] on quentale-photo at bounding box center [340, 192] width 61 height 43
click at [379, 189] on div at bounding box center [371, 149] width 123 height 128
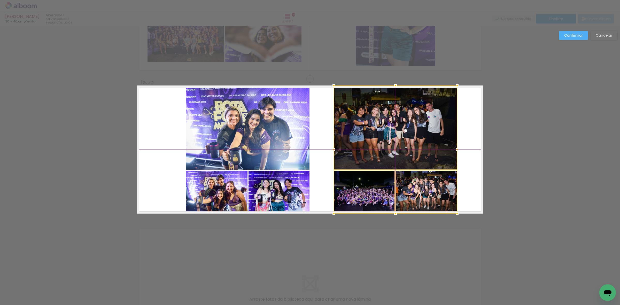
drag, startPoint x: 380, startPoint y: 189, endPoint x: 391, endPoint y: 185, distance: 11.5
click at [391, 185] on div at bounding box center [395, 149] width 123 height 128
click at [232, 118] on quentale-photo at bounding box center [247, 127] width 123 height 84
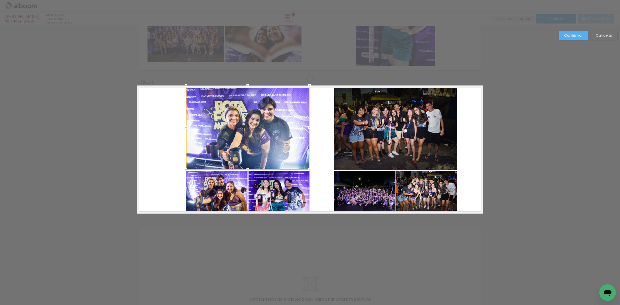
click at [220, 186] on quentale-photo at bounding box center [216, 192] width 61 height 43
click at [256, 188] on div at bounding box center [247, 149] width 123 height 128
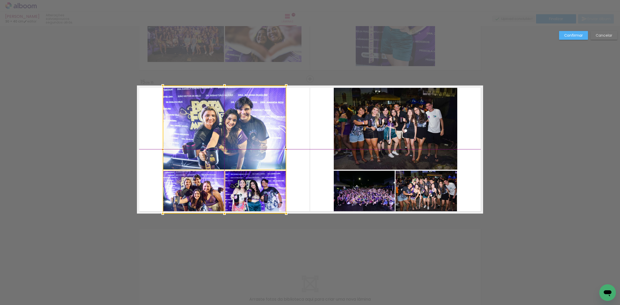
drag, startPoint x: 267, startPoint y: 188, endPoint x: 256, endPoint y: 183, distance: 11.6
click at [256, 183] on div at bounding box center [224, 149] width 123 height 128
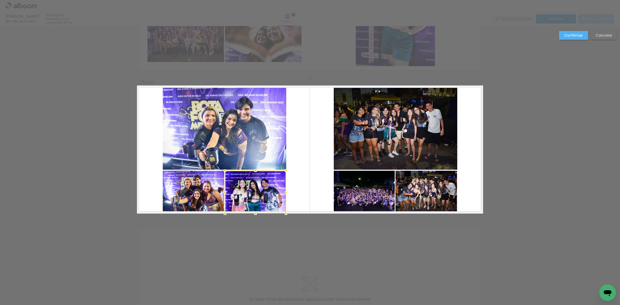
drag, startPoint x: 566, startPoint y: 33, endPoint x: 560, endPoint y: 35, distance: 6.2
click at [0, 0] on slot "Confirmar" at bounding box center [0, 0] width 0 height 0
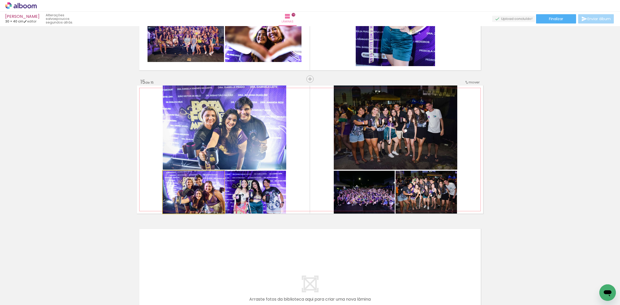
drag, startPoint x: 199, startPoint y: 188, endPoint x: 212, endPoint y: 171, distance: 21.1
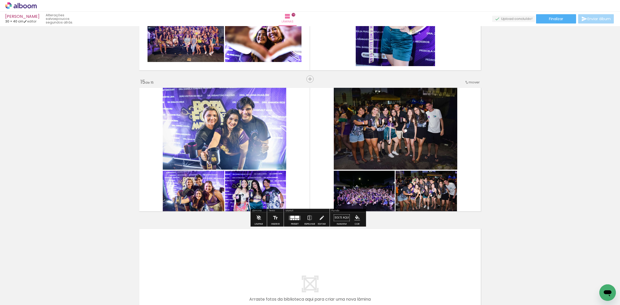
click at [227, 140] on quentale-photo at bounding box center [224, 127] width 123 height 84
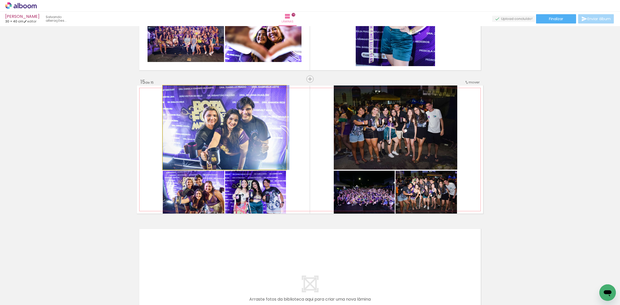
click at [227, 140] on quentale-photo at bounding box center [224, 127] width 123 height 84
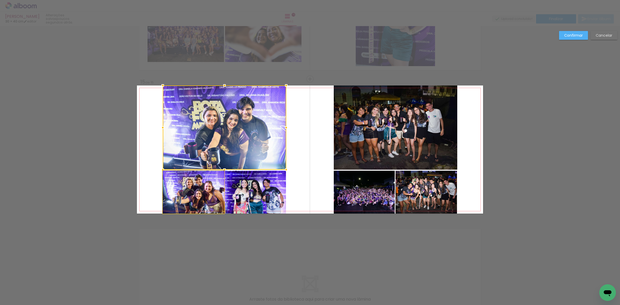
click at [195, 203] on quentale-photo at bounding box center [193, 192] width 61 height 43
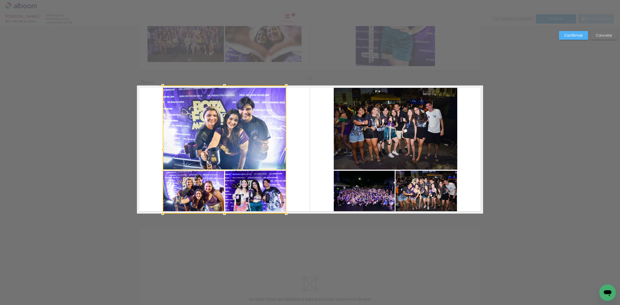
click at [233, 201] on div at bounding box center [224, 149] width 123 height 128
click at [366, 137] on quentale-photo at bounding box center [395, 127] width 123 height 84
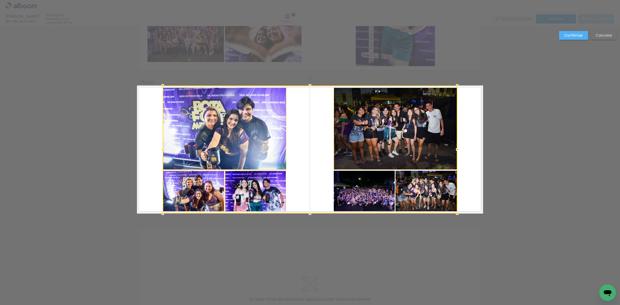
click at [375, 192] on div at bounding box center [310, 149] width 294 height 128
click at [415, 195] on div at bounding box center [310, 149] width 294 height 128
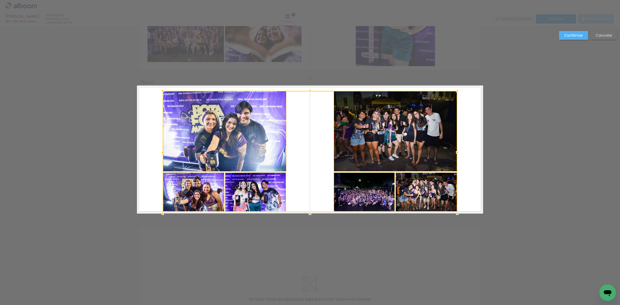
drag, startPoint x: 308, startPoint y: 84, endPoint x: 247, endPoint y: 129, distance: 75.3
click at [306, 94] on div at bounding box center [310, 91] width 10 height 10
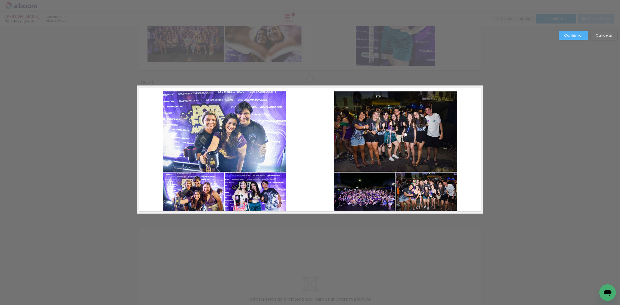
click at [233, 139] on quentale-photo at bounding box center [224, 131] width 123 height 81
click at [200, 188] on quentale-photo at bounding box center [193, 193] width 61 height 41
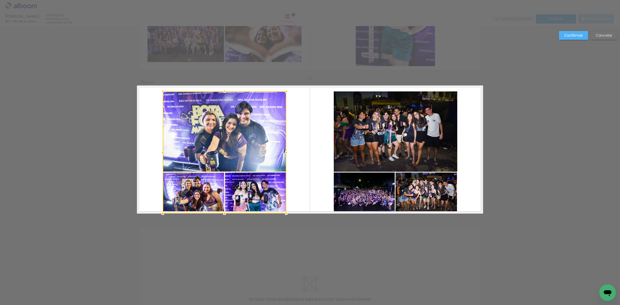
click at [239, 185] on div at bounding box center [224, 152] width 123 height 122
click at [334, 134] on quentale-photo at bounding box center [395, 131] width 123 height 81
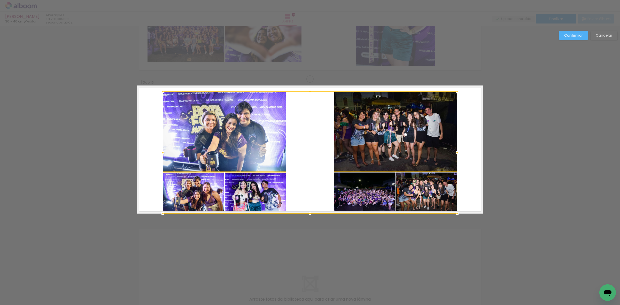
click at [349, 197] on div at bounding box center [310, 152] width 294 height 122
click at [407, 189] on div at bounding box center [310, 152] width 294 height 122
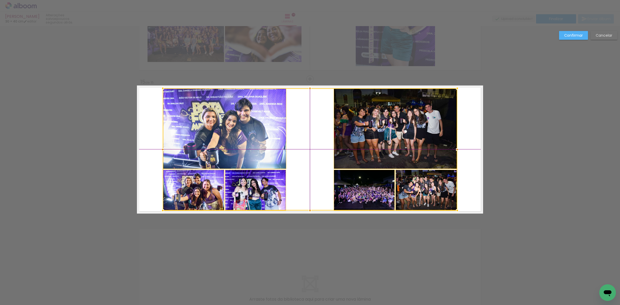
click at [410, 190] on div at bounding box center [310, 149] width 294 height 122
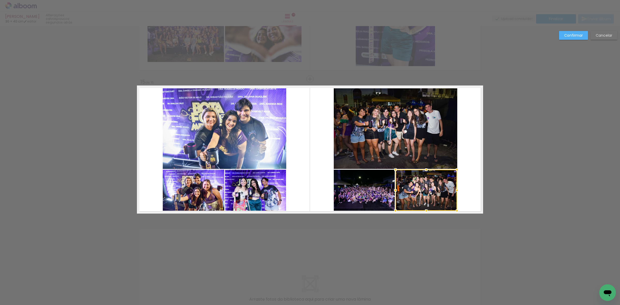
click at [375, 193] on quentale-photo at bounding box center [364, 190] width 61 height 41
click at [369, 152] on quentale-photo at bounding box center [395, 128] width 123 height 81
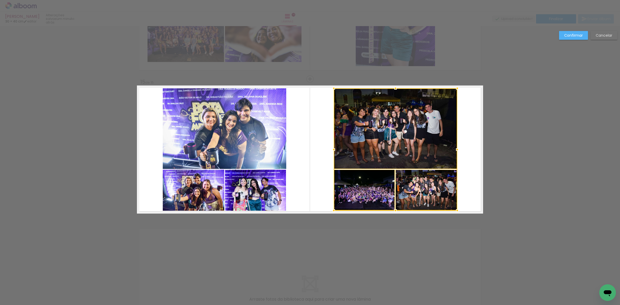
click at [224, 129] on quentale-photo at bounding box center [224, 128] width 123 height 81
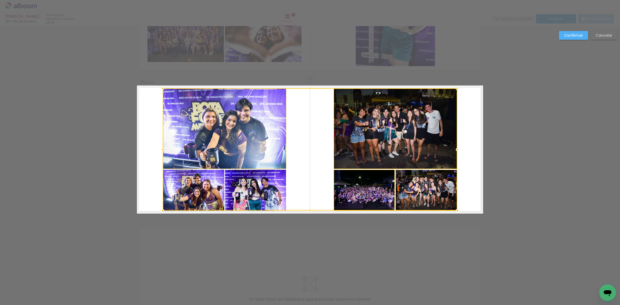
click at [210, 194] on div at bounding box center [310, 149] width 294 height 122
click at [242, 189] on div at bounding box center [310, 149] width 294 height 122
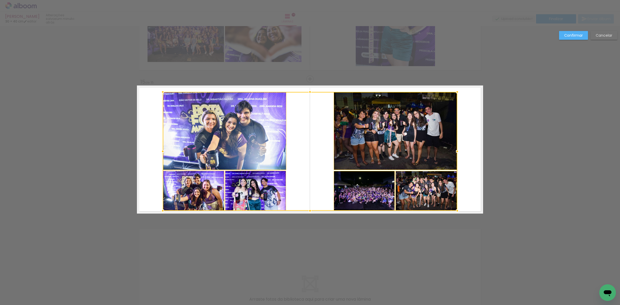
drag, startPoint x: 307, startPoint y: 86, endPoint x: 307, endPoint y: 89, distance: 2.8
click at [307, 89] on div at bounding box center [310, 92] width 10 height 10
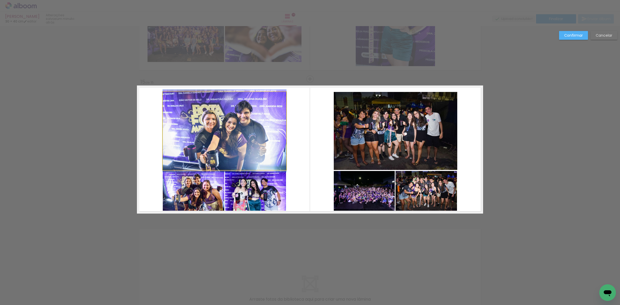
click at [200, 137] on quentale-photo at bounding box center [224, 131] width 123 height 78
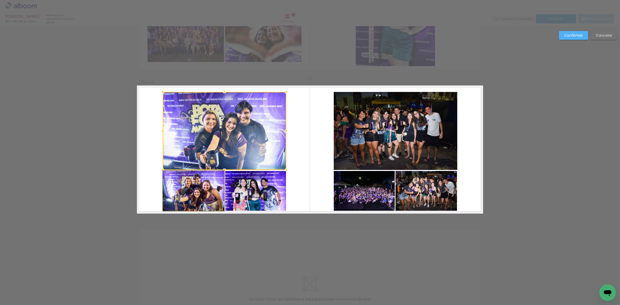
click at [198, 190] on quentale-photo at bounding box center [193, 191] width 61 height 40
click at [242, 185] on div at bounding box center [224, 151] width 123 height 119
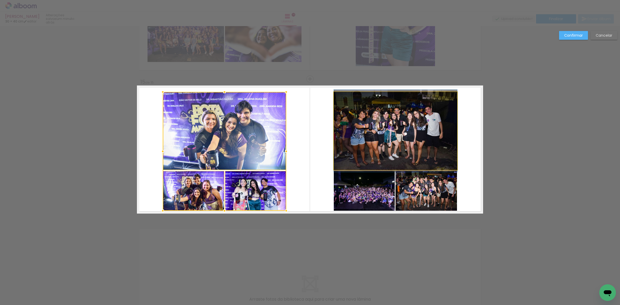
click at [346, 123] on quentale-photo at bounding box center [395, 131] width 123 height 78
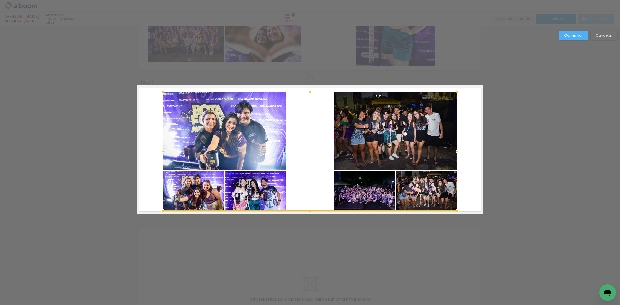
click at [360, 186] on div at bounding box center [310, 151] width 294 height 119
click at [405, 186] on div at bounding box center [310, 151] width 294 height 119
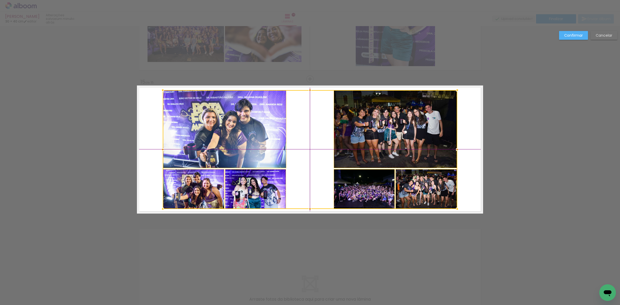
click at [410, 187] on div at bounding box center [310, 149] width 294 height 119
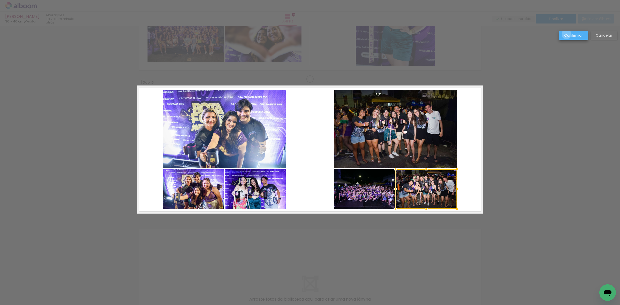
click at [0, 0] on slot "Confirmar" at bounding box center [0, 0] width 0 height 0
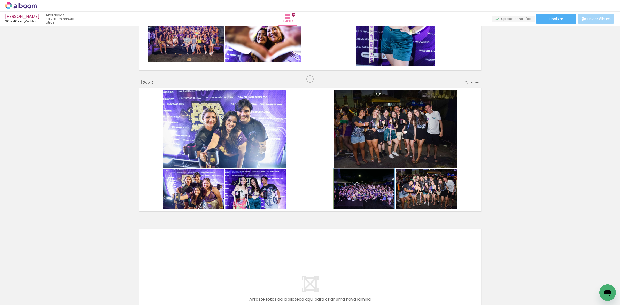
drag, startPoint x: 368, startPoint y: 194, endPoint x: 358, endPoint y: 189, distance: 11.3
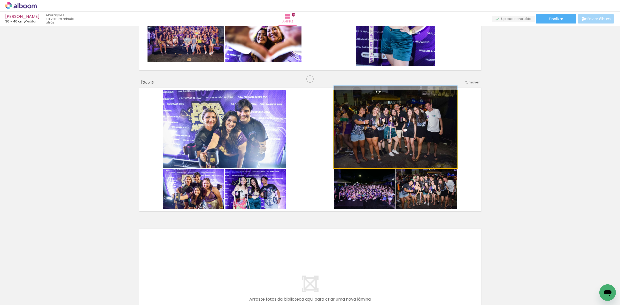
drag, startPoint x: 381, startPoint y: 135, endPoint x: 386, endPoint y: 129, distance: 7.2
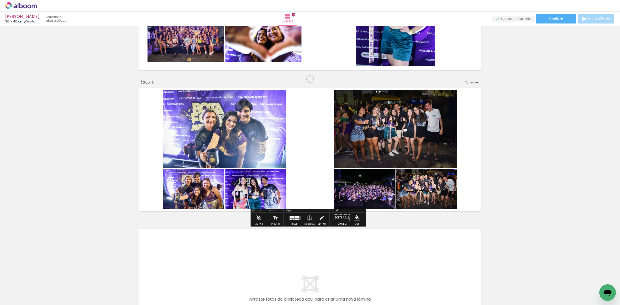
scroll to position [161, 0]
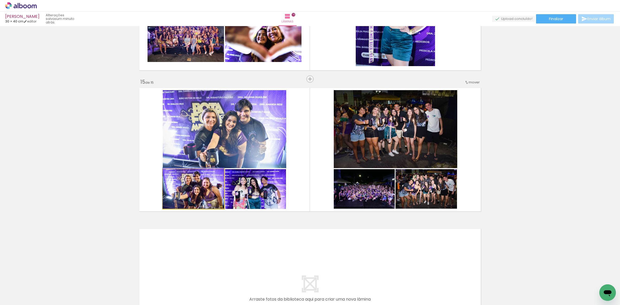
drag, startPoint x: 204, startPoint y: 189, endPoint x: 192, endPoint y: 182, distance: 13.5
drag, startPoint x: 252, startPoint y: 191, endPoint x: 247, endPoint y: 173, distance: 18.7
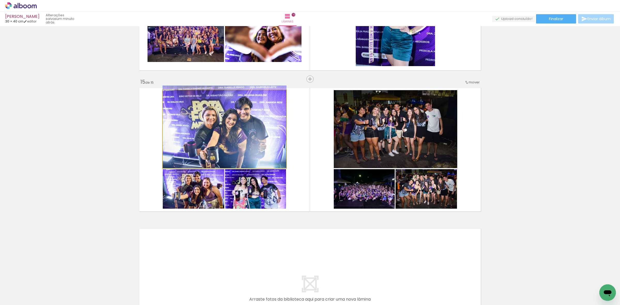
drag, startPoint x: 243, startPoint y: 145, endPoint x: 234, endPoint y: 137, distance: 11.9
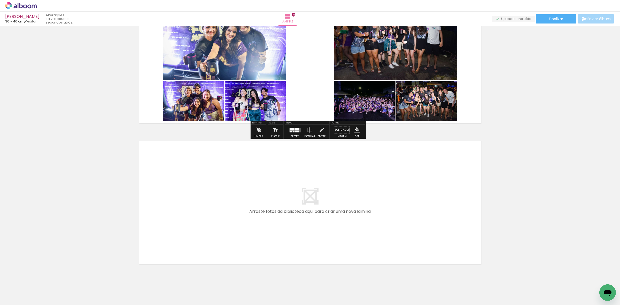
scroll to position [2030, 0]
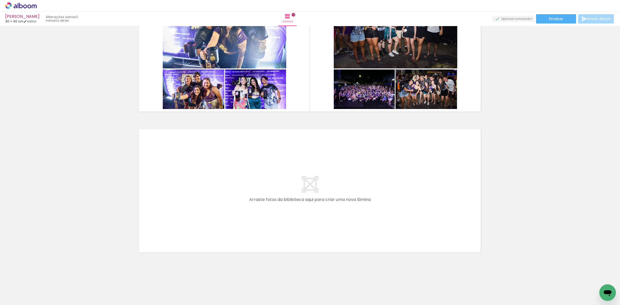
scroll to position [0, 0]
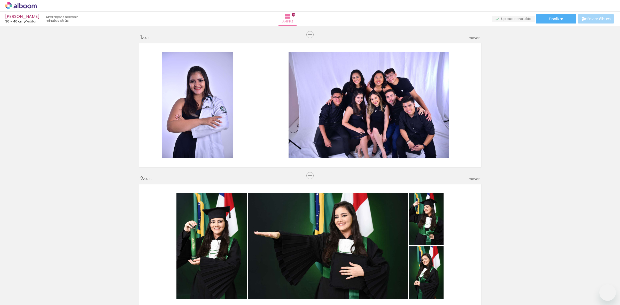
drag, startPoint x: 186, startPoint y: 227, endPoint x: 185, endPoint y: 288, distance: 61.2
click at [186, 226] on quentale-workspace at bounding box center [310, 152] width 620 height 305
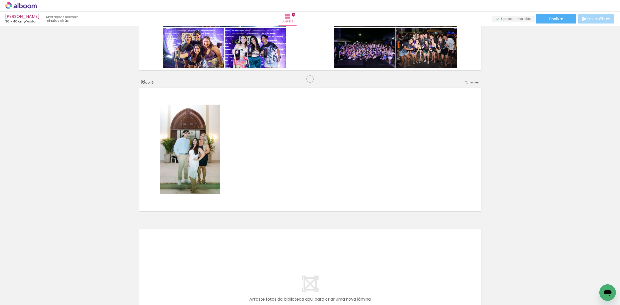
scroll to position [161, 0]
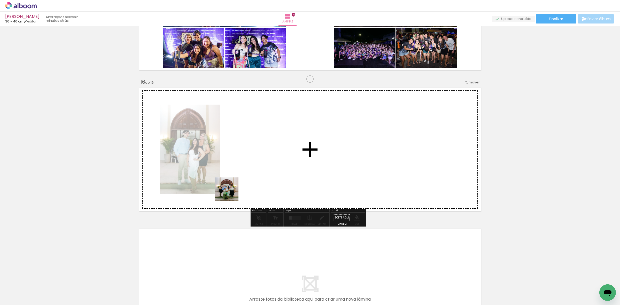
drag, startPoint x: 171, startPoint y: 287, endPoint x: 195, endPoint y: 267, distance: 31.0
click at [231, 193] on quentale-workspace at bounding box center [310, 152] width 620 height 305
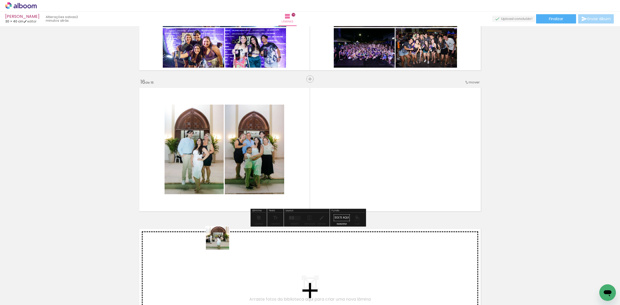
drag, startPoint x: 169, startPoint y: 290, endPoint x: 334, endPoint y: 171, distance: 203.4
click at [334, 171] on quentale-workspace at bounding box center [310, 152] width 620 height 305
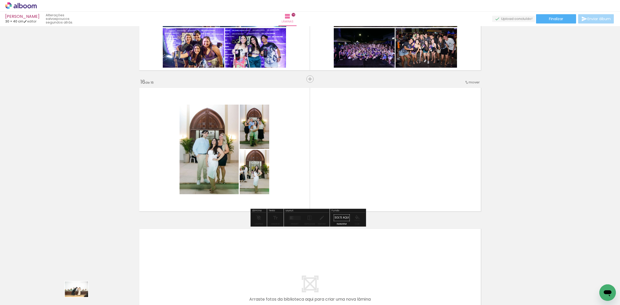
drag, startPoint x: 87, startPoint y: 292, endPoint x: 91, endPoint y: 292, distance: 4.4
click at [91, 292] on div at bounding box center [81, 287] width 26 height 17
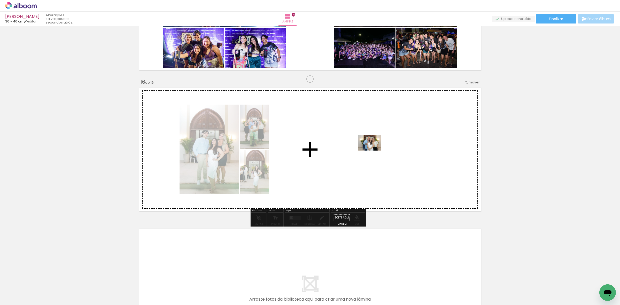
drag, startPoint x: 141, startPoint y: 292, endPoint x: 373, endPoint y: 151, distance: 271.8
click at [373, 151] on quentale-workspace at bounding box center [310, 152] width 620 height 305
